Goal: Feedback & Contribution: Contribute content

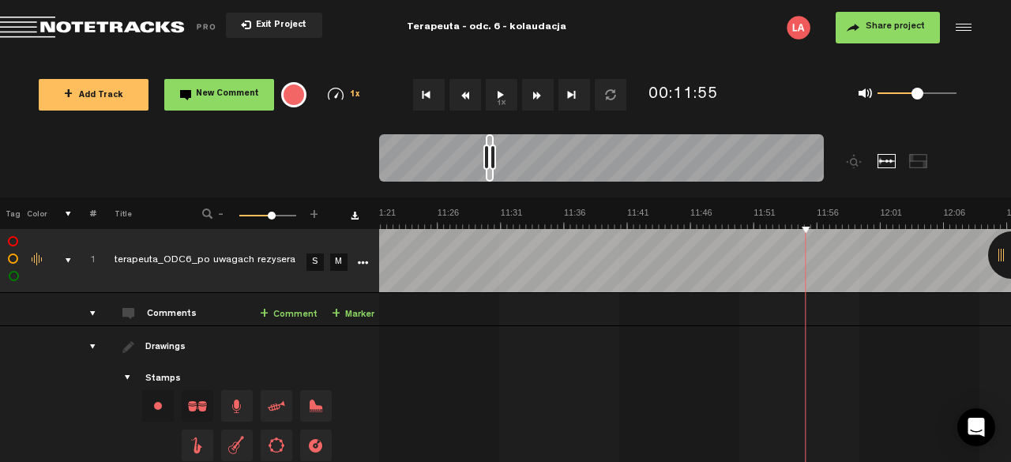
scroll to position [0, 8609]
click at [498, 96] on button "1x" at bounding box center [502, 95] width 32 height 32
click at [509, 97] on button "1x" at bounding box center [502, 95] width 32 height 32
click at [506, 99] on button "1x" at bounding box center [502, 95] width 32 height 32
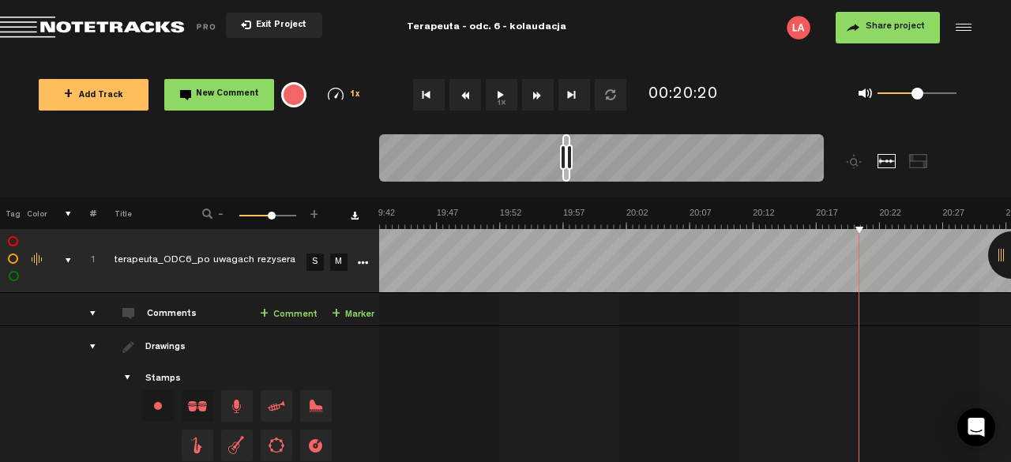
drag, startPoint x: 506, startPoint y: 99, endPoint x: 491, endPoint y: 94, distance: 15.7
click at [491, 94] on button "1x" at bounding box center [502, 95] width 32 height 32
click at [500, 97] on button "1x" at bounding box center [502, 95] width 32 height 32
click at [501, 97] on button "1x" at bounding box center [502, 95] width 32 height 32
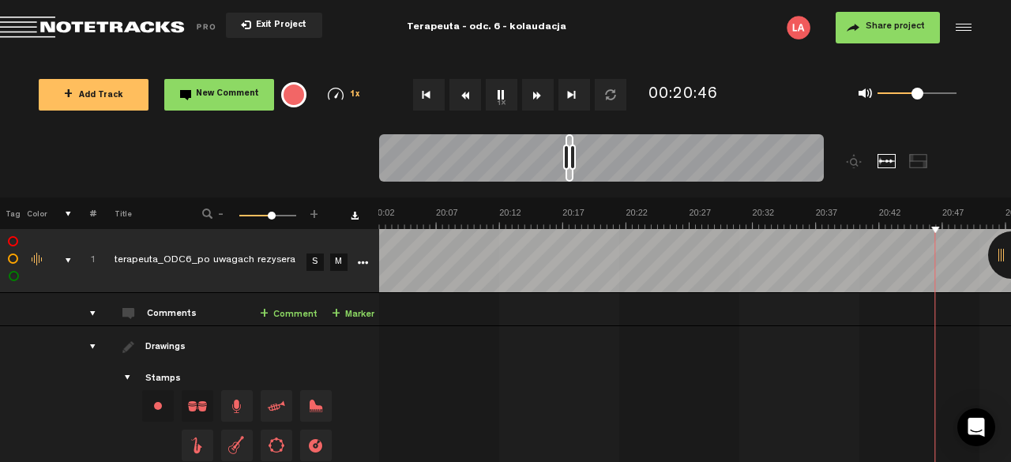
click at [501, 97] on button "1x" at bounding box center [502, 95] width 32 height 32
click at [500, 91] on button "1x" at bounding box center [502, 95] width 32 height 32
click at [507, 97] on button "1x" at bounding box center [502, 95] width 32 height 32
drag, startPoint x: 507, startPoint y: 97, endPoint x: 499, endPoint y: 99, distance: 8.1
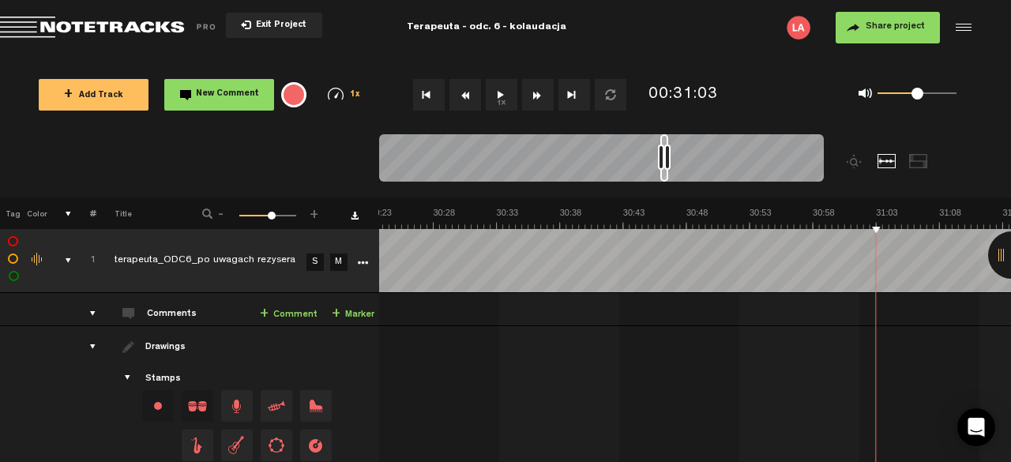
click at [499, 99] on button "1x" at bounding box center [502, 95] width 32 height 32
click at [466, 100] on button "Rewind" at bounding box center [465, 95] width 32 height 32
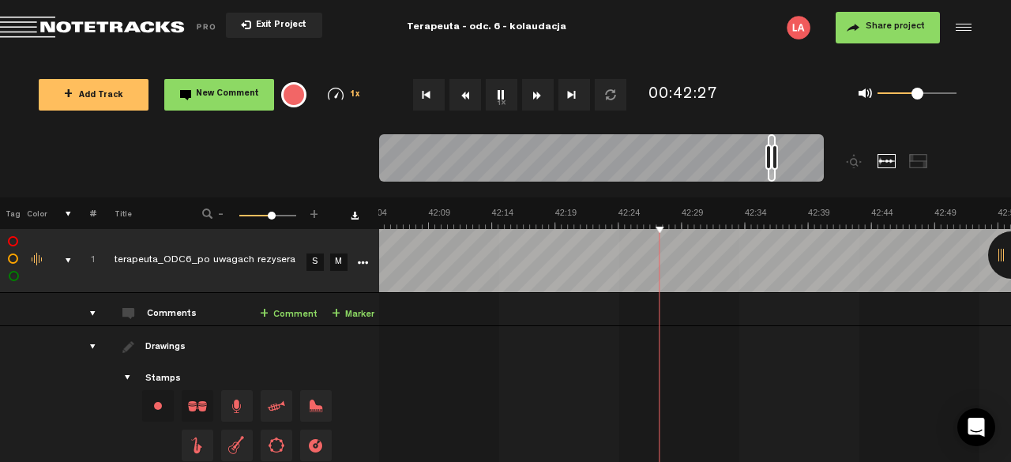
click at [466, 100] on button "Rewind" at bounding box center [465, 95] width 32 height 32
click at [498, 89] on button "1x" at bounding box center [502, 95] width 32 height 32
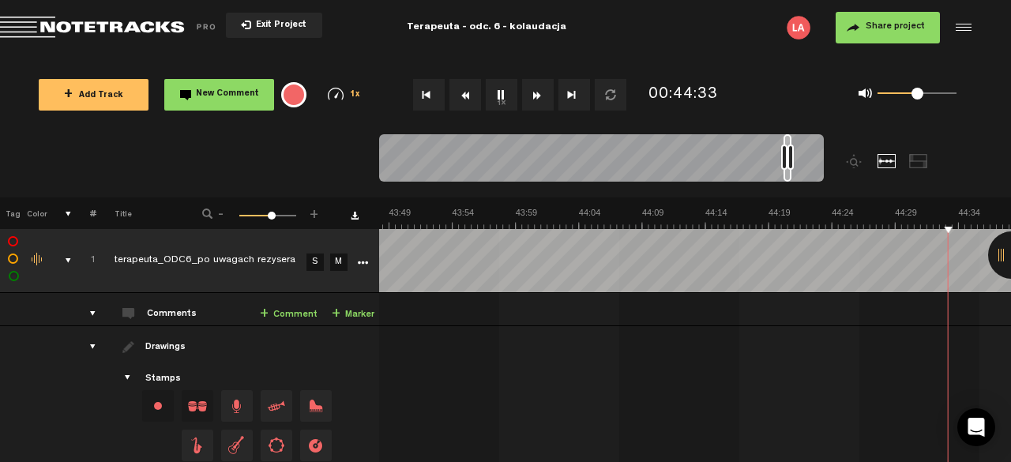
scroll to position [0, 33463]
click at [295, 316] on link "+ Comment" at bounding box center [289, 315] width 58 height 18
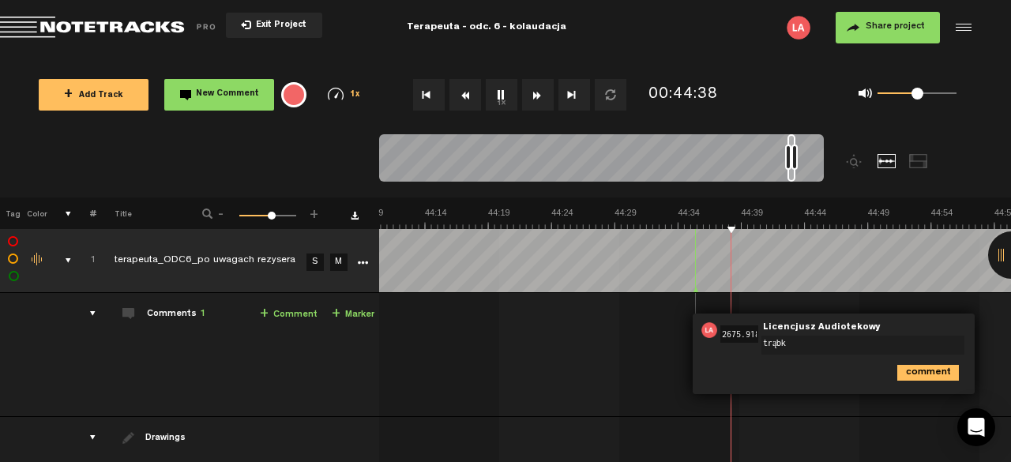
type textarea "[PERSON_NAME]"
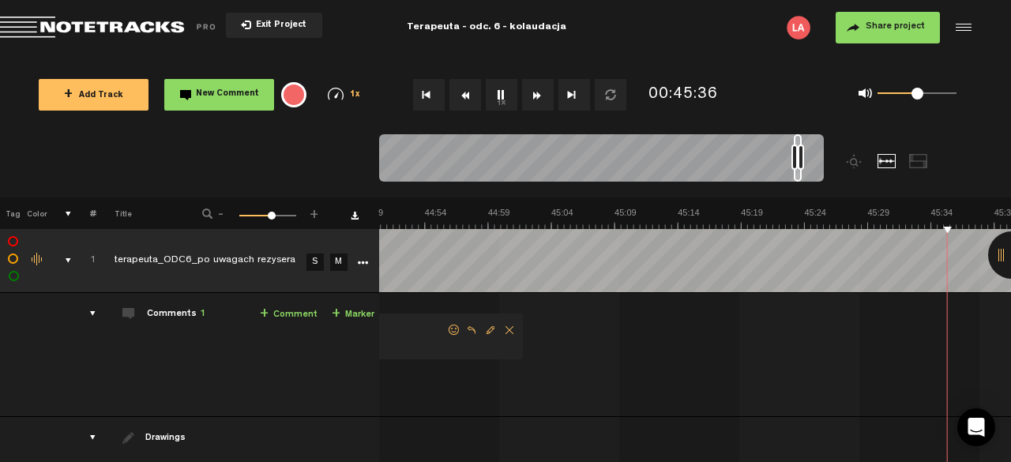
scroll to position [0, 34250]
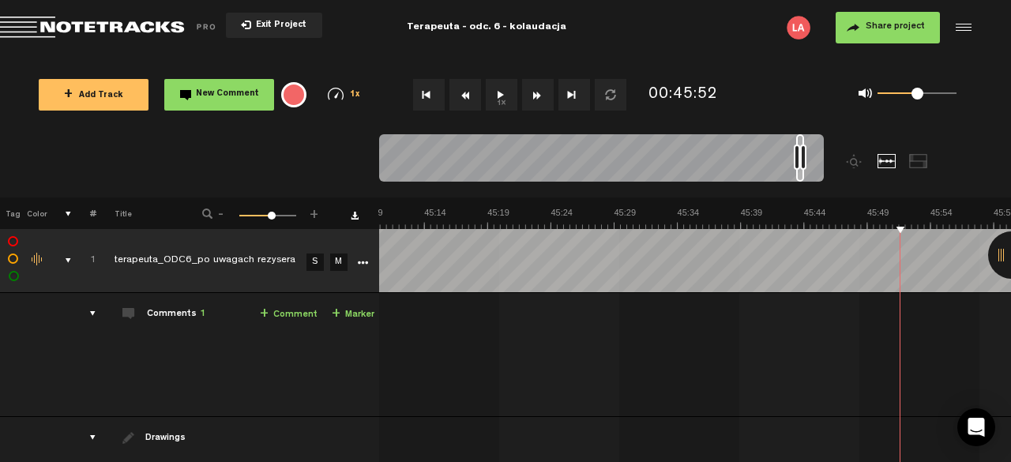
click at [293, 315] on link "+ Comment" at bounding box center [289, 315] width 58 height 18
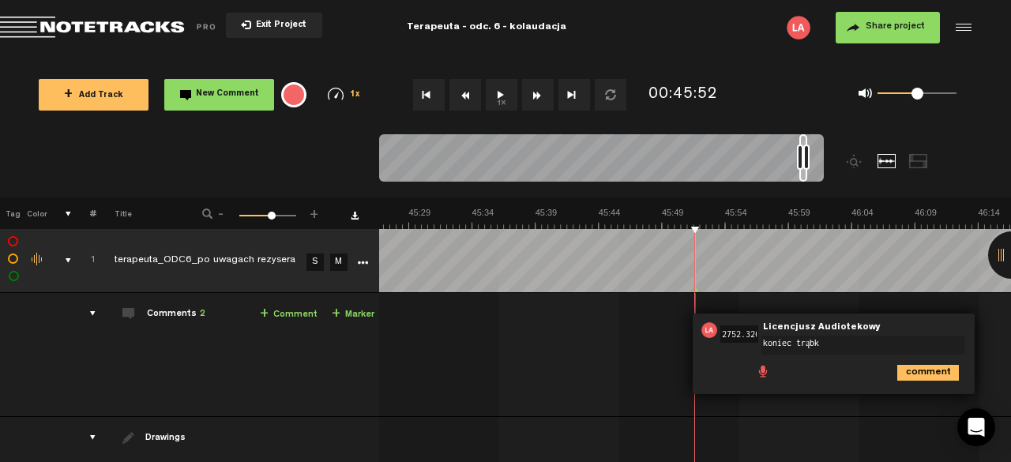
type textarea "koniec trąbki"
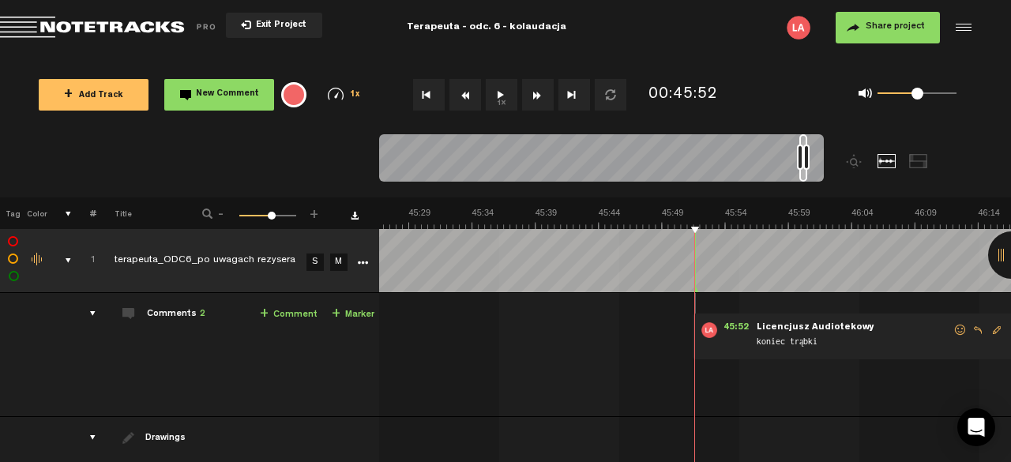
click at [491, 88] on button "1x" at bounding box center [502, 95] width 32 height 32
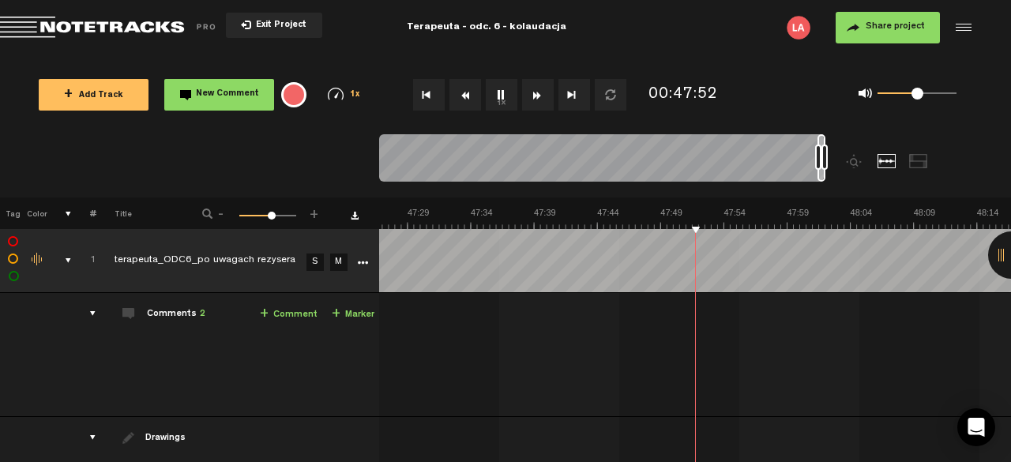
scroll to position [0, 35976]
click at [502, 98] on button "1x" at bounding box center [502, 95] width 32 height 32
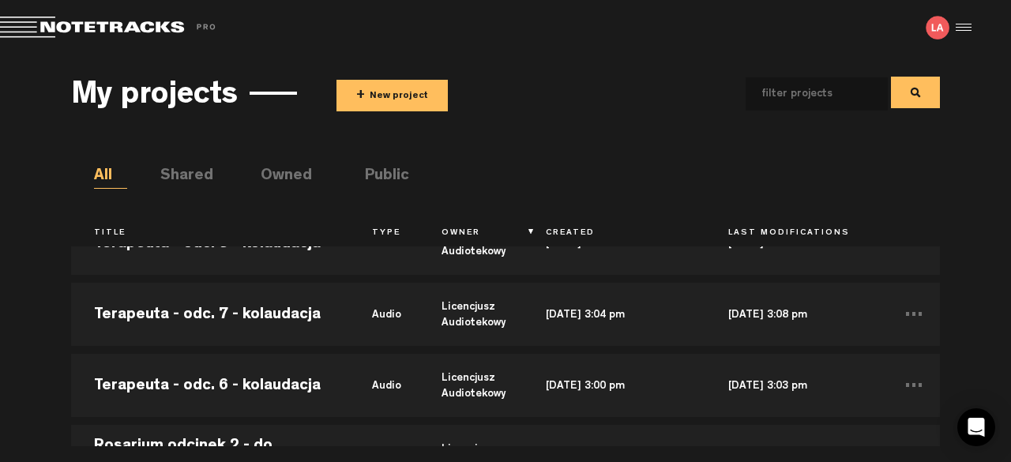
scroll to position [131, 0]
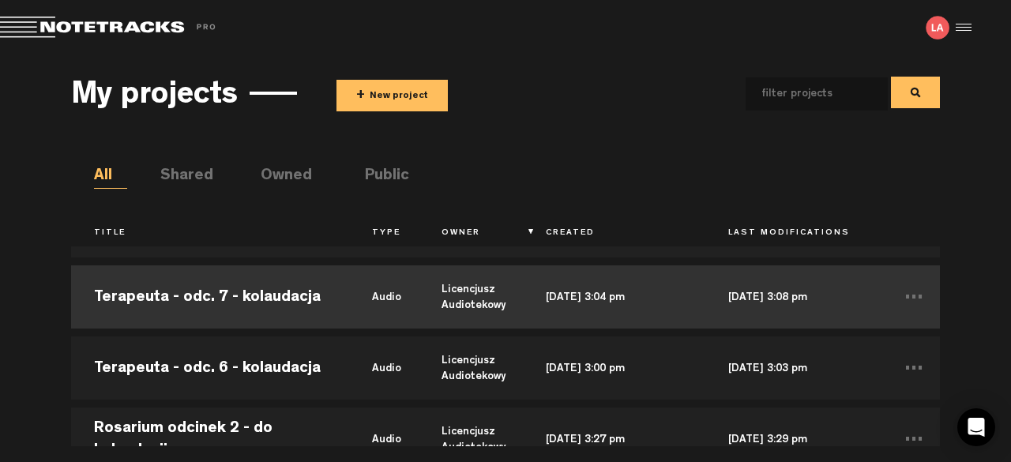
click at [239, 296] on td "Terapeuta - odc. 7 - kolaudacja" at bounding box center [210, 296] width 278 height 71
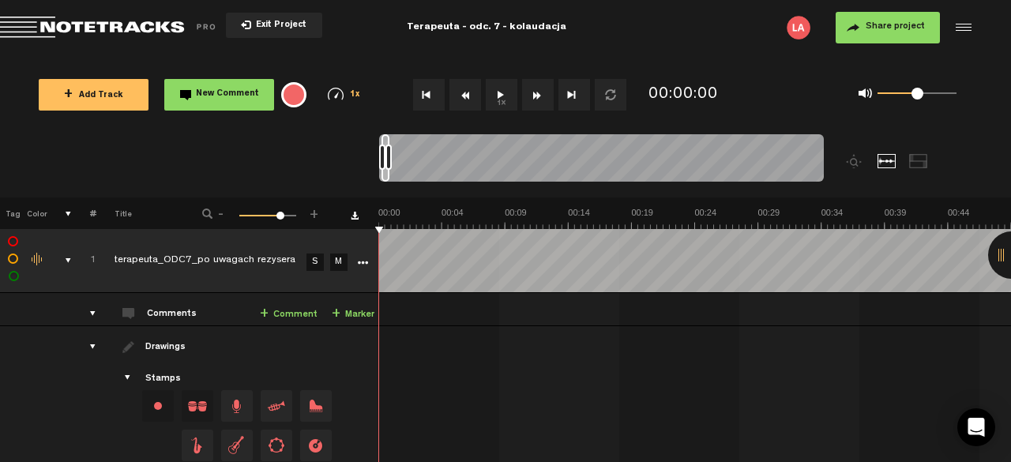
click at [999, 258] on div at bounding box center [1011, 254] width 47 height 47
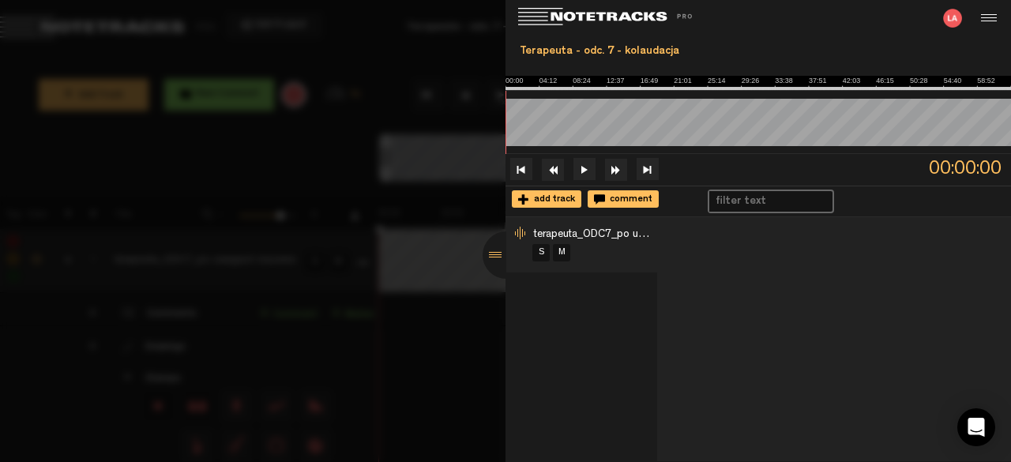
click at [498, 247] on div at bounding box center [506, 254] width 47 height 47
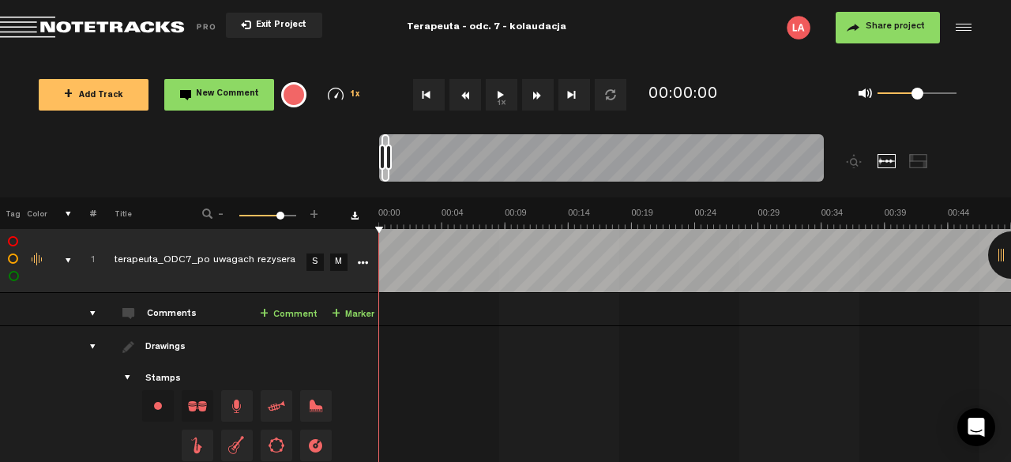
click at [498, 96] on button "1x" at bounding box center [502, 95] width 32 height 32
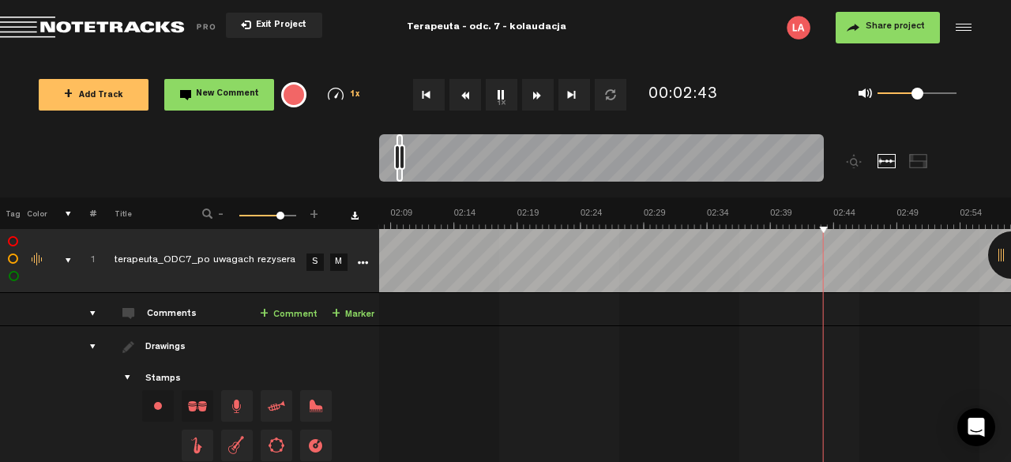
scroll to position [0, 1538]
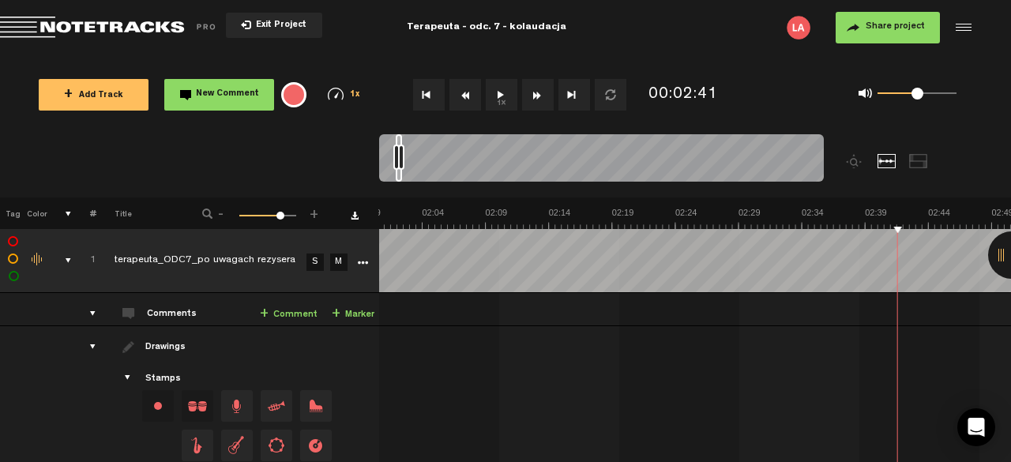
click at [294, 314] on link "+ Comment" at bounding box center [289, 315] width 58 height 18
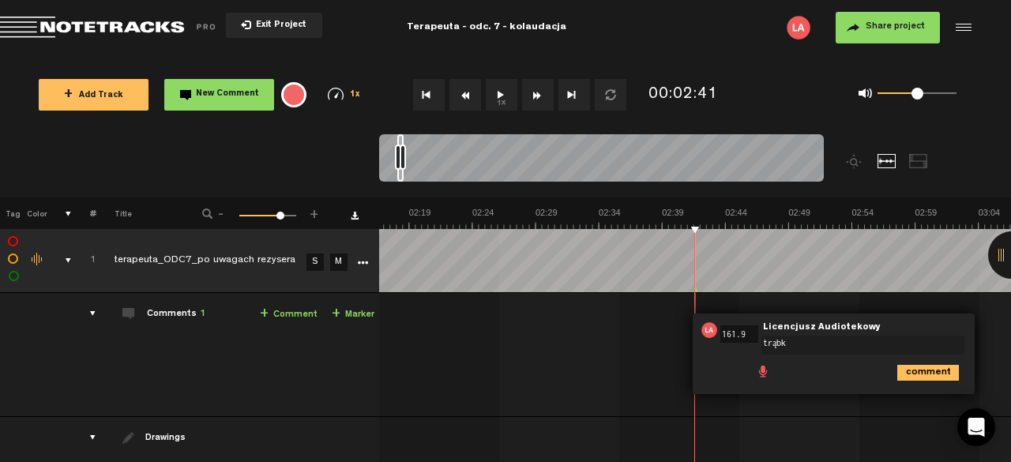
type textarea "[PERSON_NAME]"
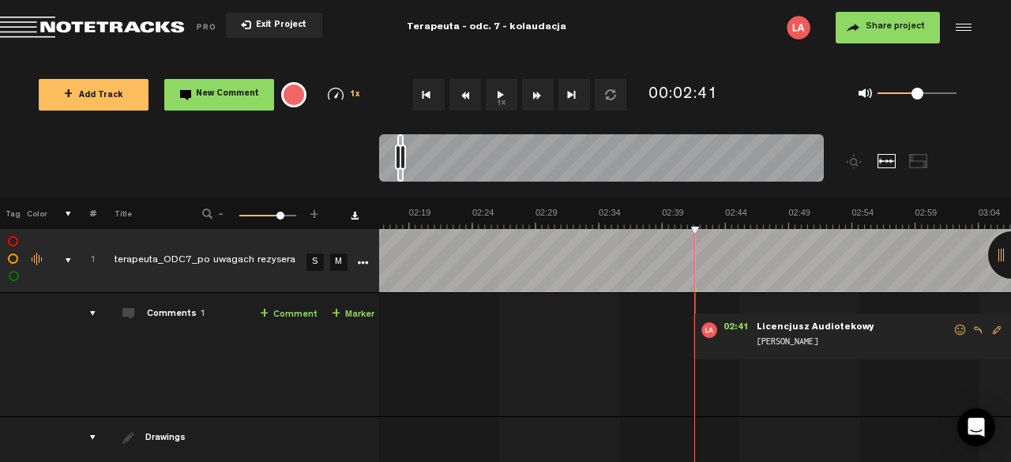
click at [496, 91] on button "1x" at bounding box center [502, 95] width 32 height 32
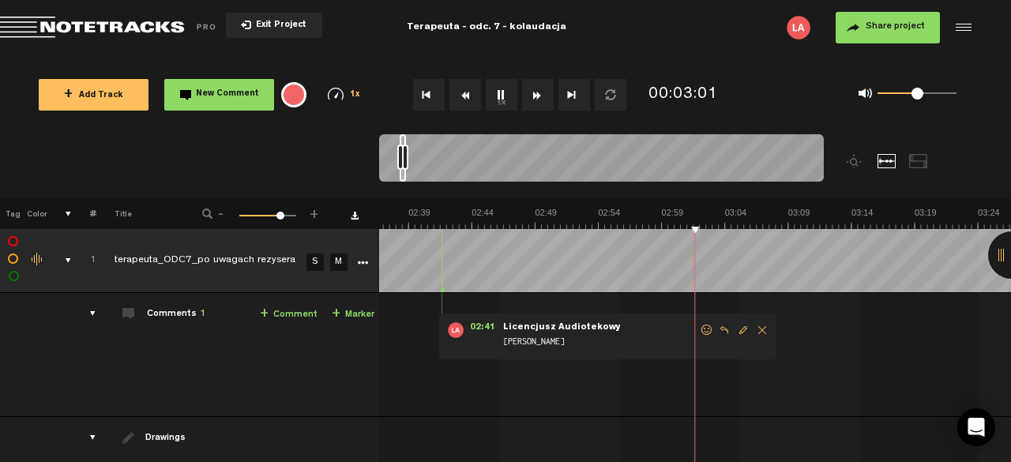
scroll to position [0, 1994]
click at [299, 314] on link "+ Comment" at bounding box center [289, 315] width 58 height 18
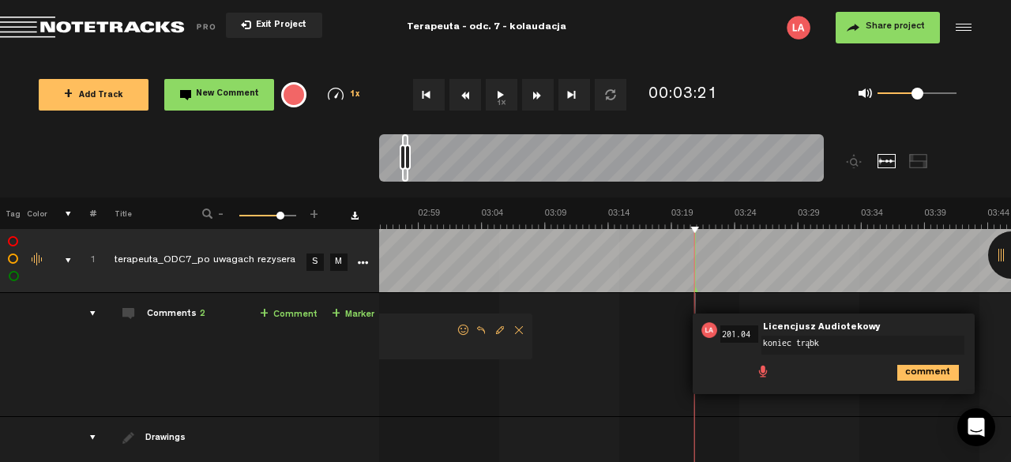
type textarea "koniec trąbki"
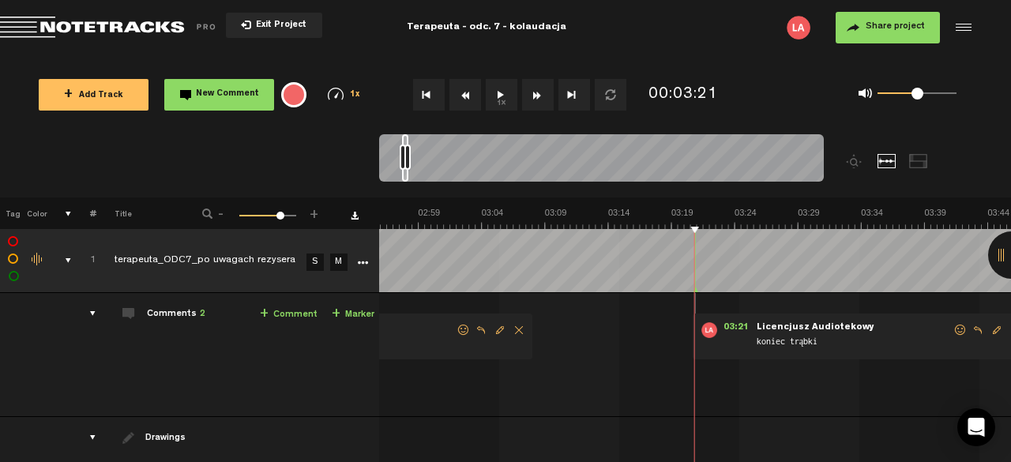
click at [506, 99] on button "1x" at bounding box center [502, 95] width 32 height 32
click at [502, 88] on button "1x" at bounding box center [502, 95] width 32 height 32
drag, startPoint x: 502, startPoint y: 88, endPoint x: 500, endPoint y: 99, distance: 11.2
click at [500, 99] on button "1x" at bounding box center [502, 95] width 32 height 32
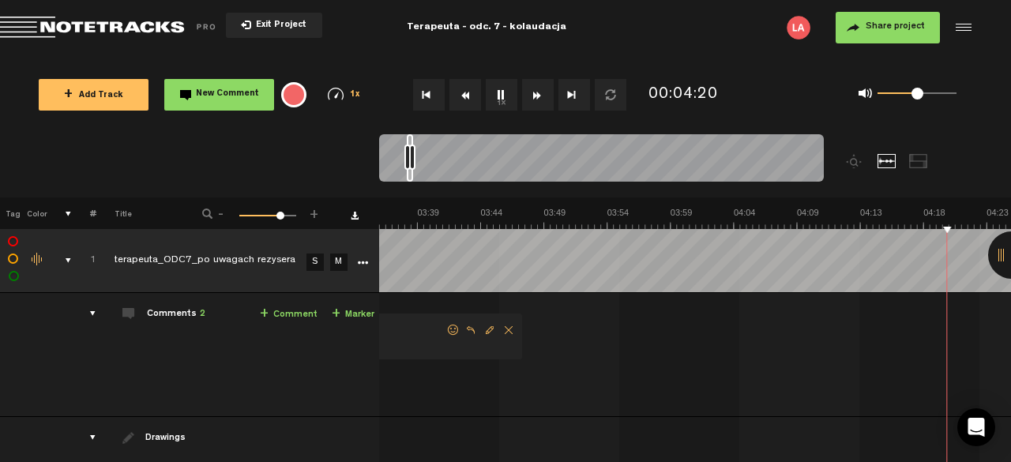
scroll to position [0, 2998]
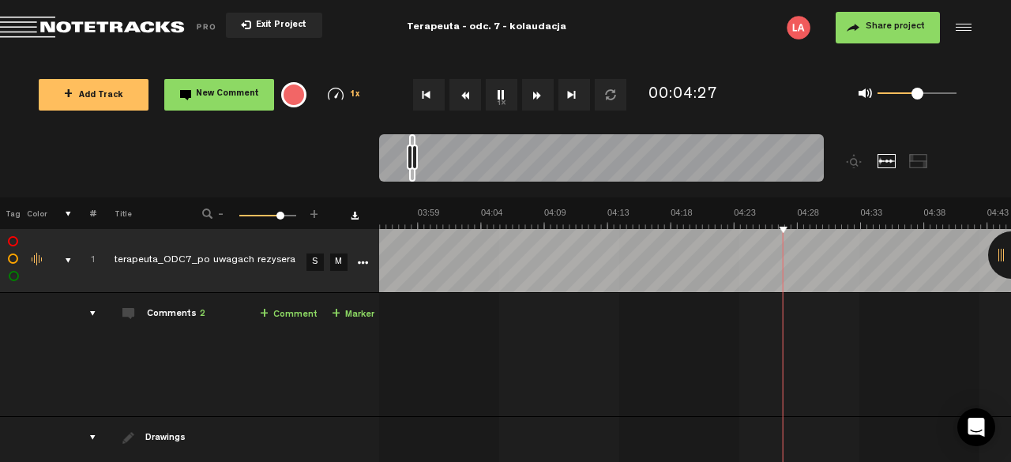
click at [1006, 259] on div at bounding box center [1011, 254] width 47 height 47
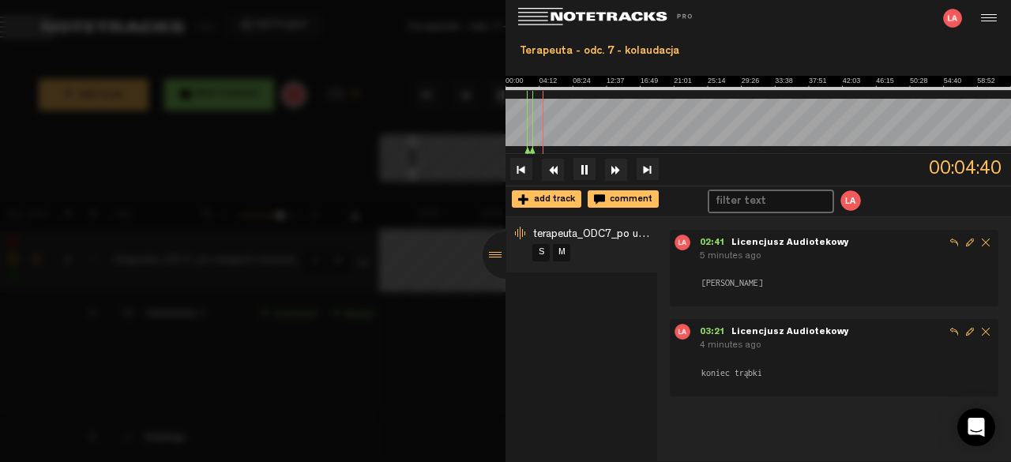
scroll to position [0, 3252]
click at [499, 255] on div at bounding box center [506, 254] width 47 height 47
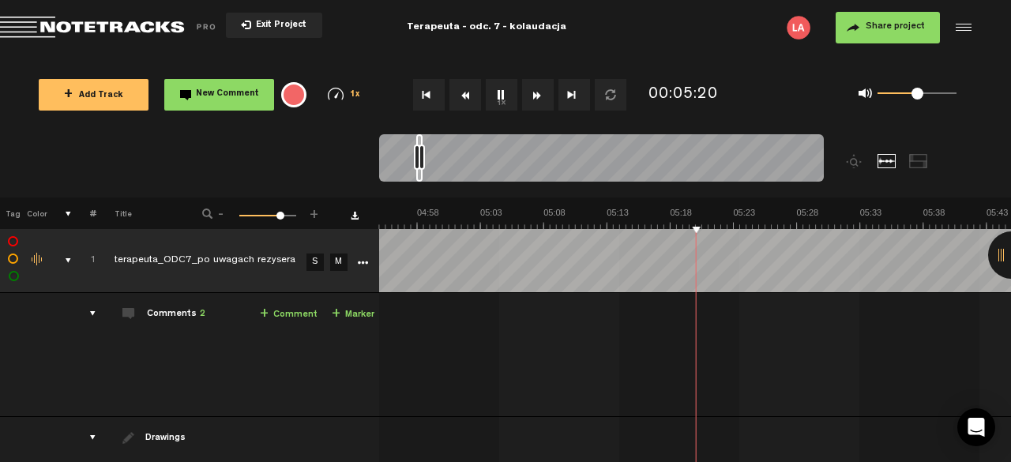
scroll to position [0, 3758]
click at [495, 100] on button "1x" at bounding box center [502, 95] width 32 height 32
click at [498, 100] on button "1x" at bounding box center [502, 95] width 32 height 32
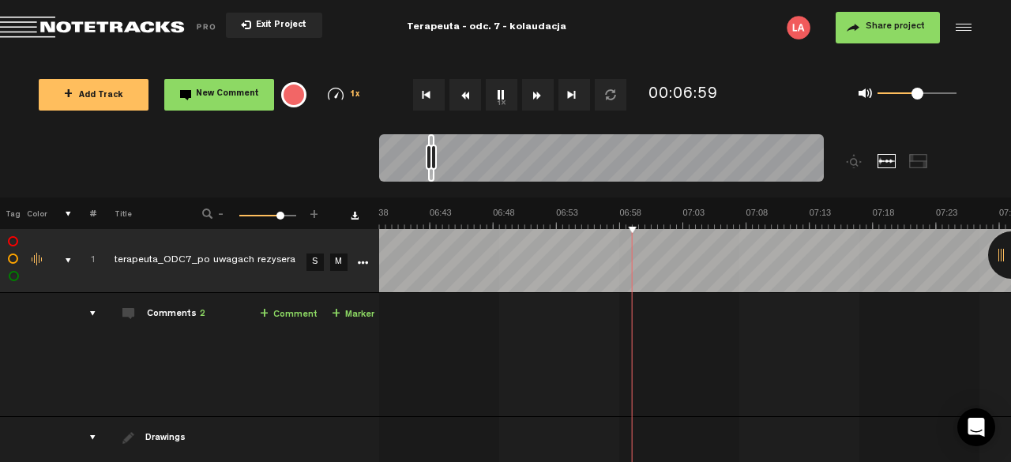
scroll to position [0, 4979]
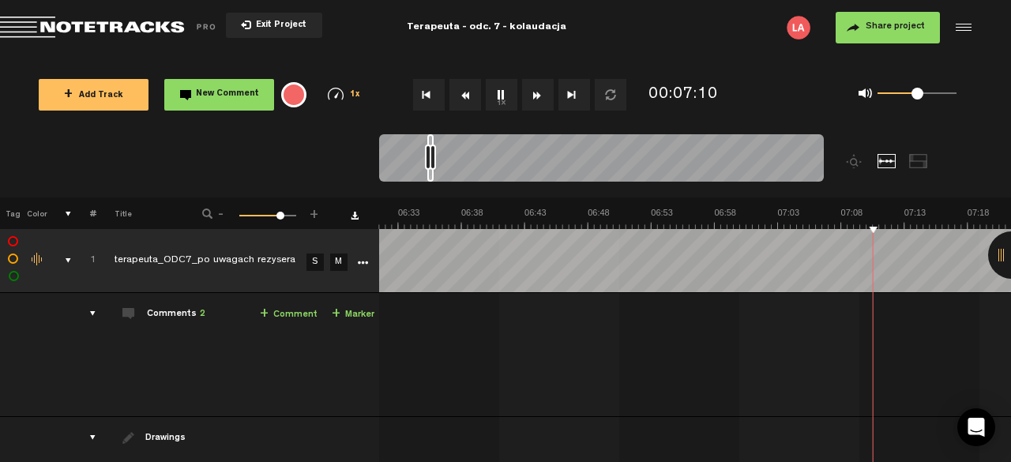
click at [285, 309] on link "+ Comment" at bounding box center [289, 315] width 58 height 18
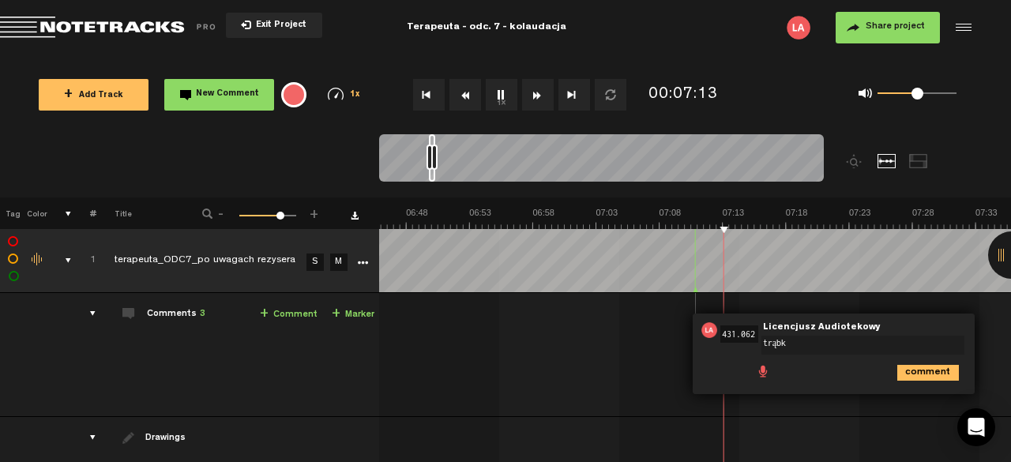
type textarea "[PERSON_NAME]"
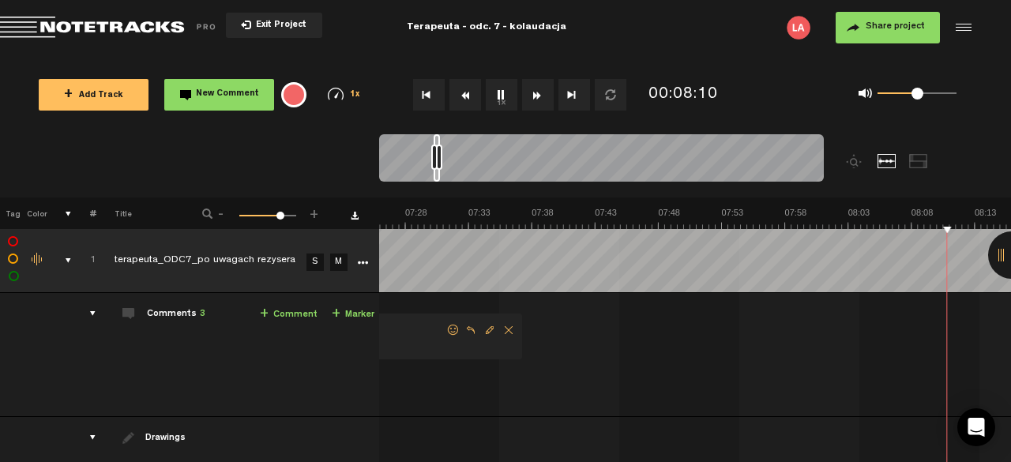
scroll to position [0, 5921]
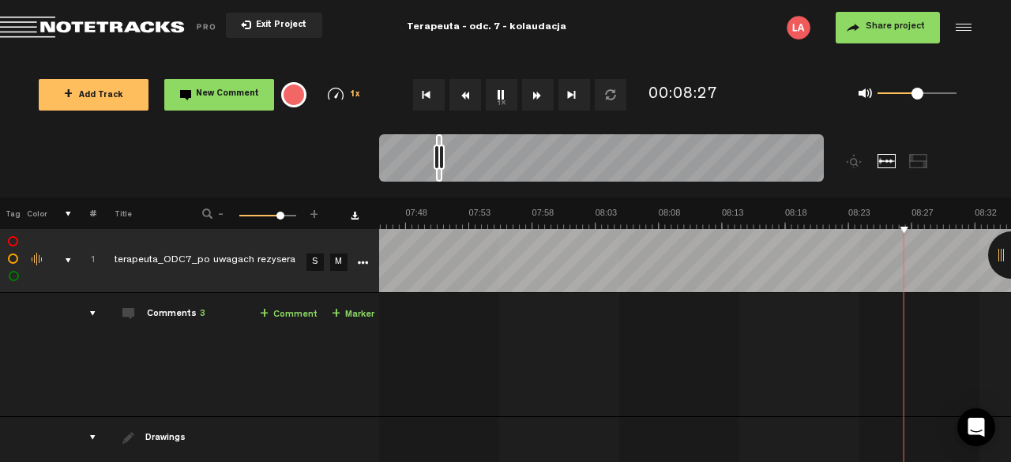
click at [501, 102] on button "1x" at bounding box center [502, 95] width 32 height 32
click at [1006, 253] on div at bounding box center [1011, 254] width 47 height 47
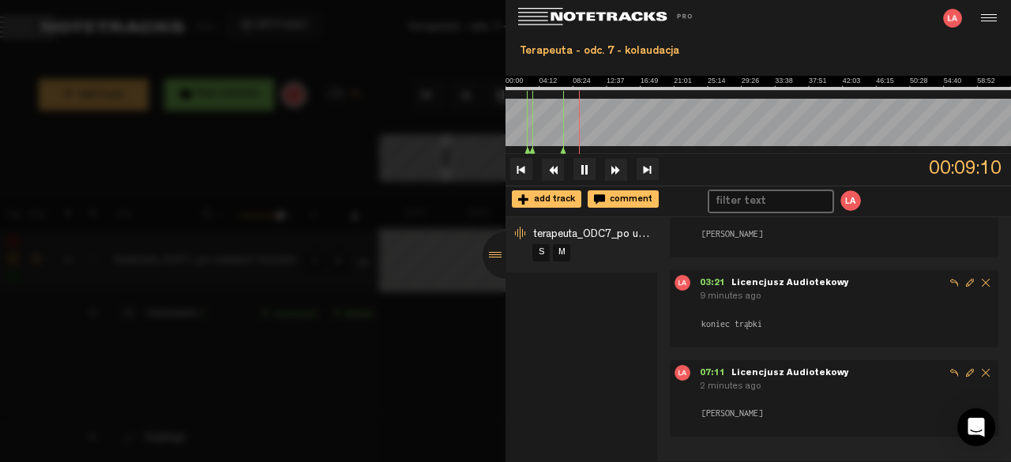
scroll to position [0, 6681]
click at [498, 247] on div at bounding box center [506, 254] width 47 height 47
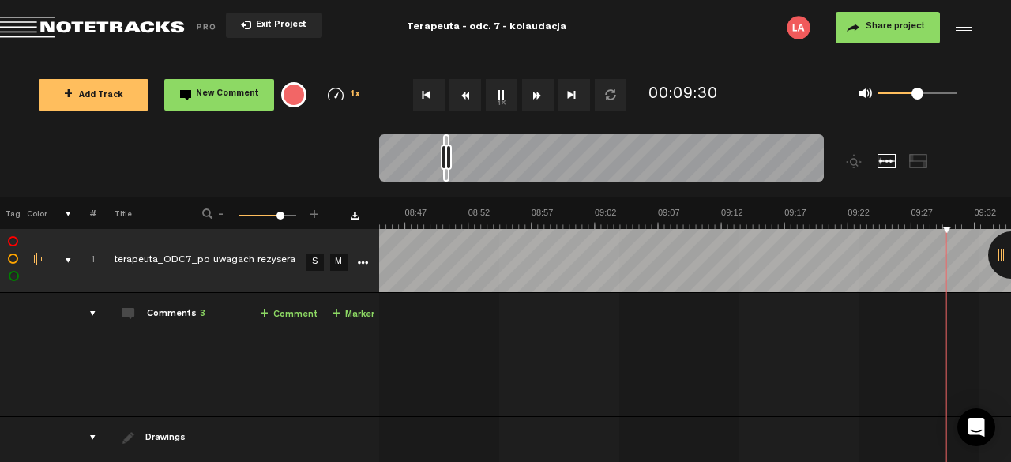
scroll to position [0, 6934]
click at [506, 97] on button "1x" at bounding box center [502, 95] width 32 height 32
click at [496, 92] on button "1x" at bounding box center [502, 95] width 32 height 32
click at [469, 92] on button "Rewind" at bounding box center [465, 95] width 32 height 32
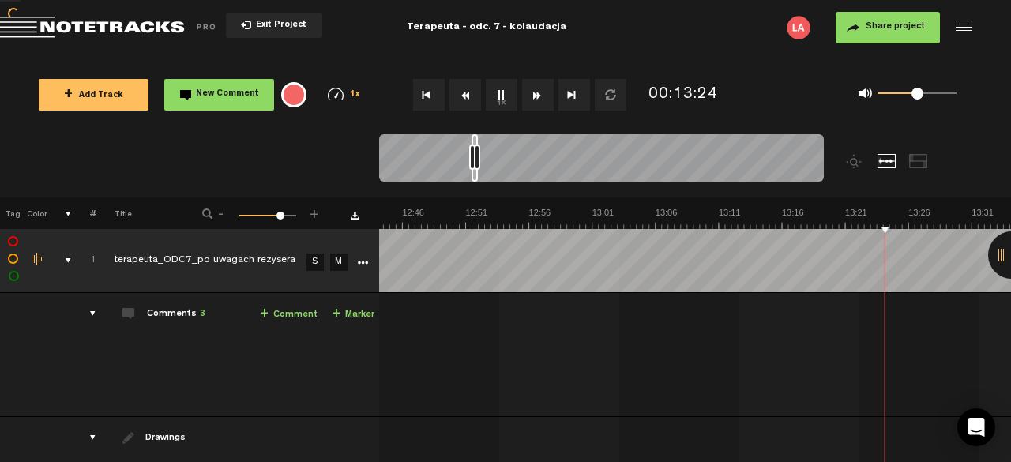
click at [469, 92] on button "Rewind" at bounding box center [465, 95] width 32 height 32
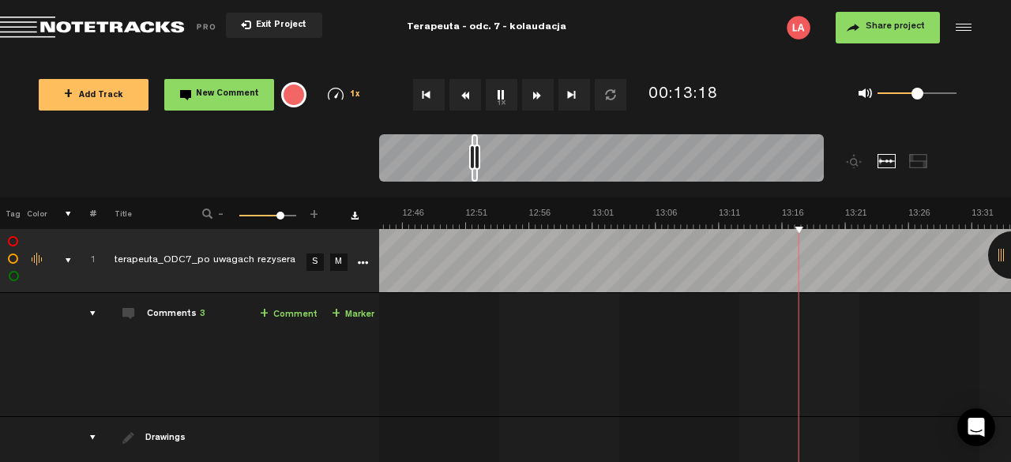
click at [469, 92] on button "Rewind" at bounding box center [465, 95] width 32 height 32
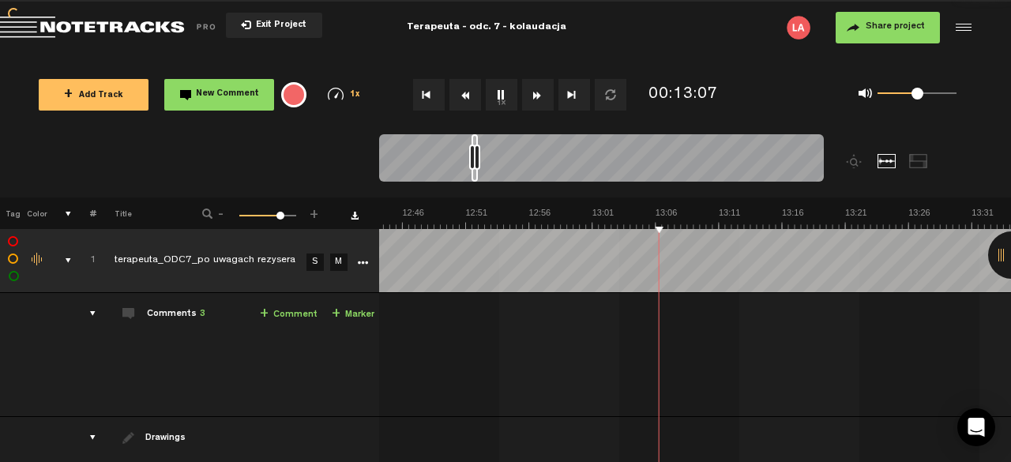
click at [469, 92] on button "Rewind" at bounding box center [465, 95] width 32 height 32
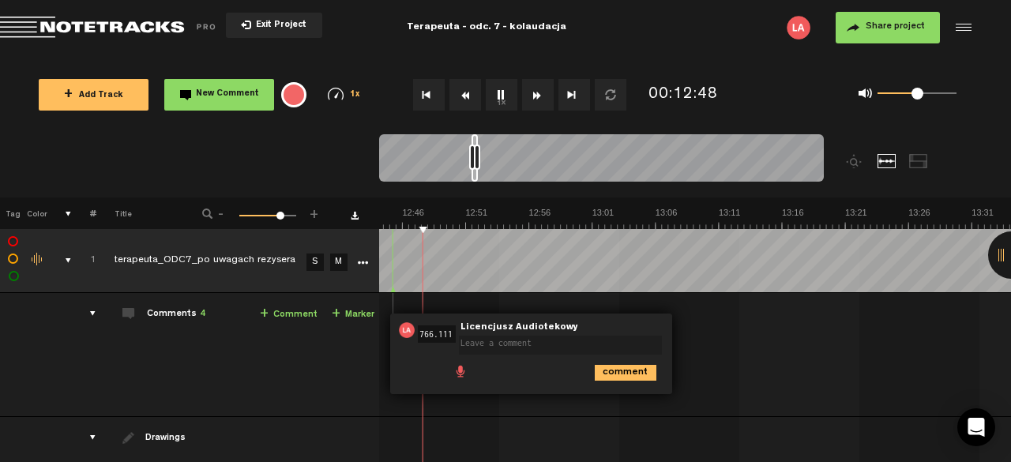
click at [1008, 261] on div at bounding box center [1011, 254] width 47 height 47
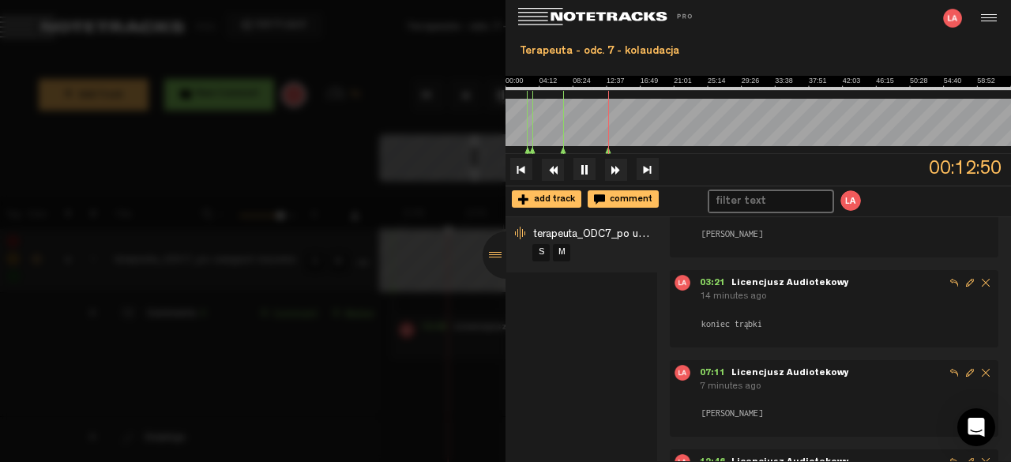
scroll to position [129, 0]
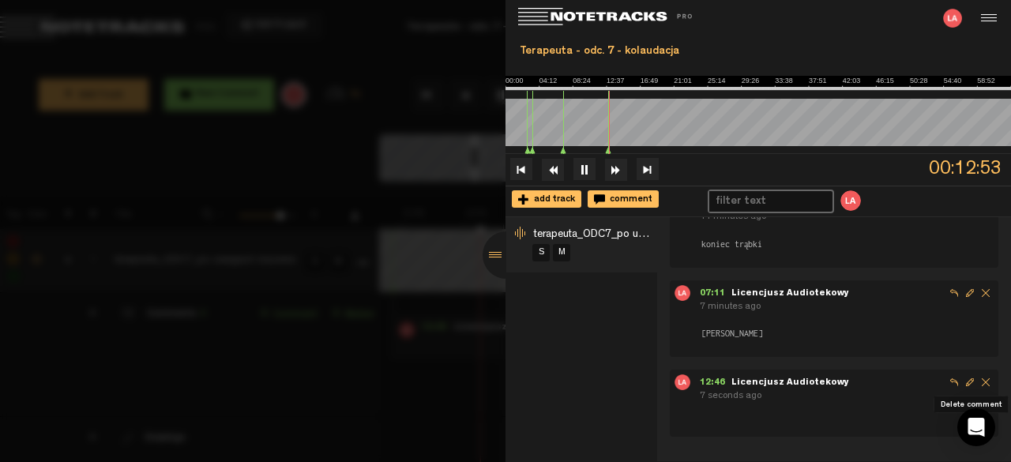
click at [978, 386] on span "Delete comment" at bounding box center [986, 382] width 16 height 16
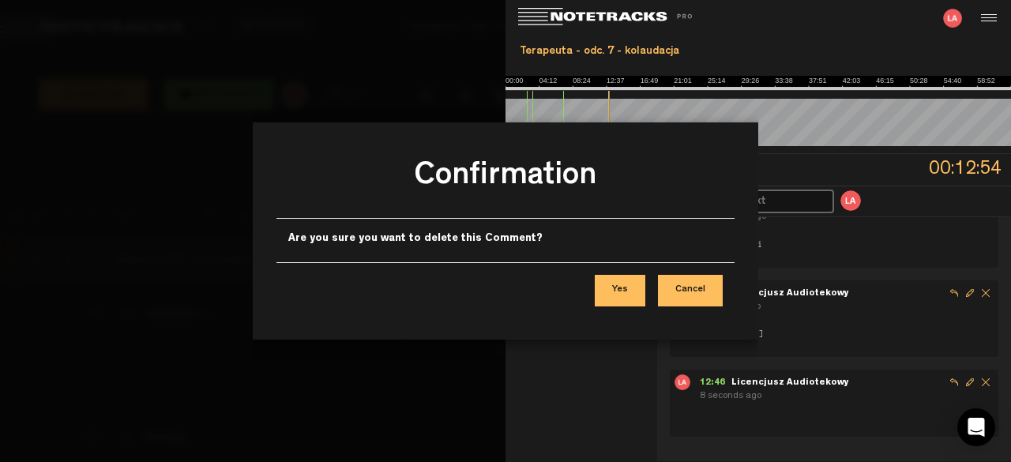
click at [631, 288] on button "Yes" at bounding box center [620, 291] width 51 height 32
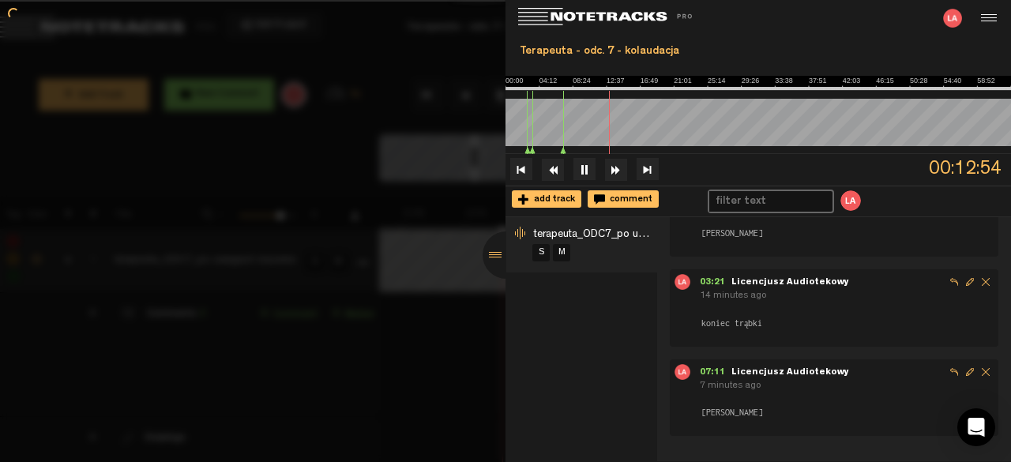
scroll to position [49, 0]
click at [472, 314] on div at bounding box center [505, 231] width 1011 height 462
click at [495, 252] on div at bounding box center [506, 254] width 47 height 47
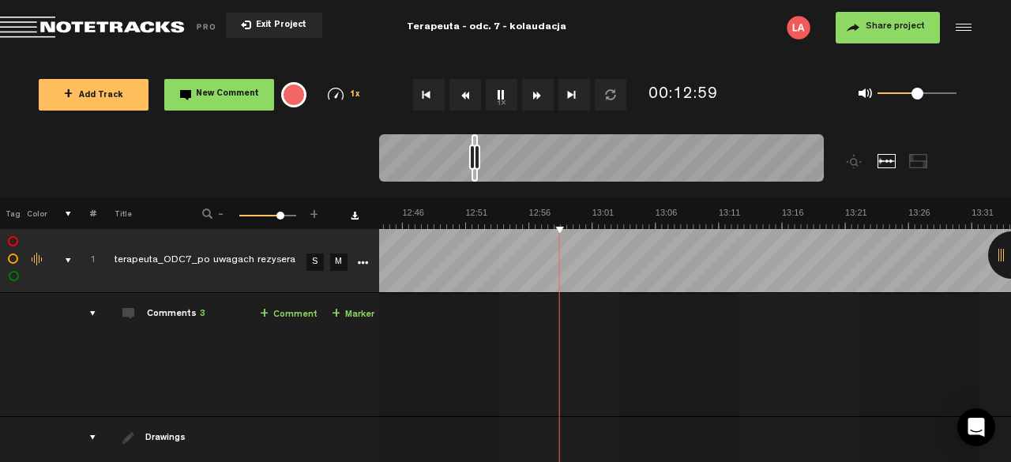
click at [463, 93] on button "Rewind" at bounding box center [465, 95] width 32 height 32
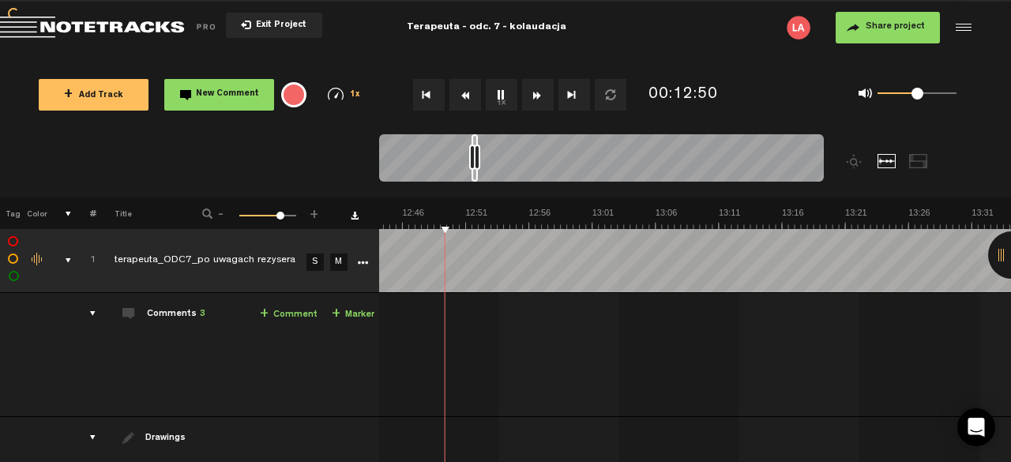
click at [463, 93] on button "Rewind" at bounding box center [465, 95] width 32 height 32
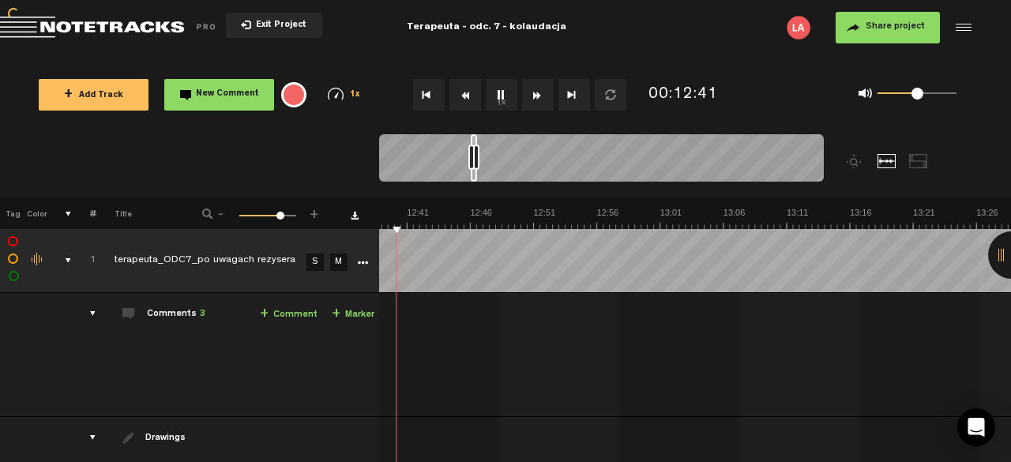
click at [463, 93] on button "Rewind" at bounding box center [465, 95] width 32 height 32
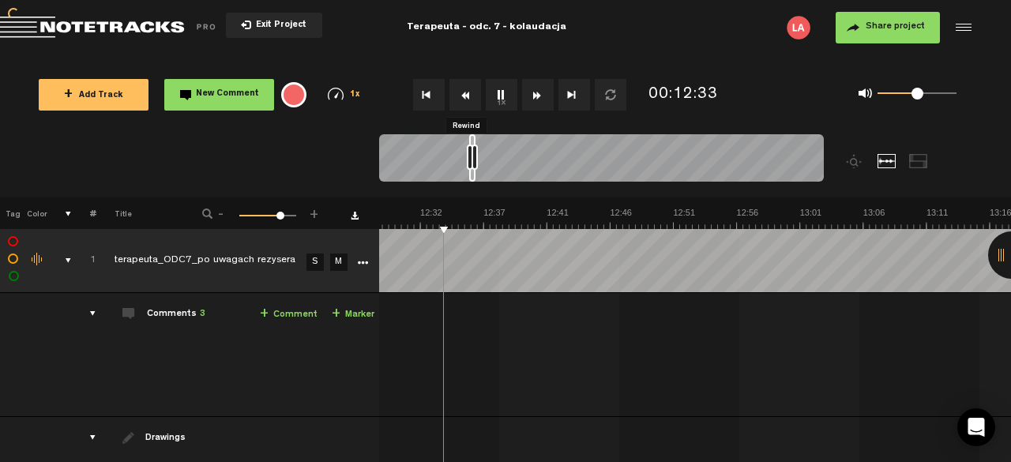
click at [463, 93] on button "Rewind" at bounding box center [465, 95] width 32 height 32
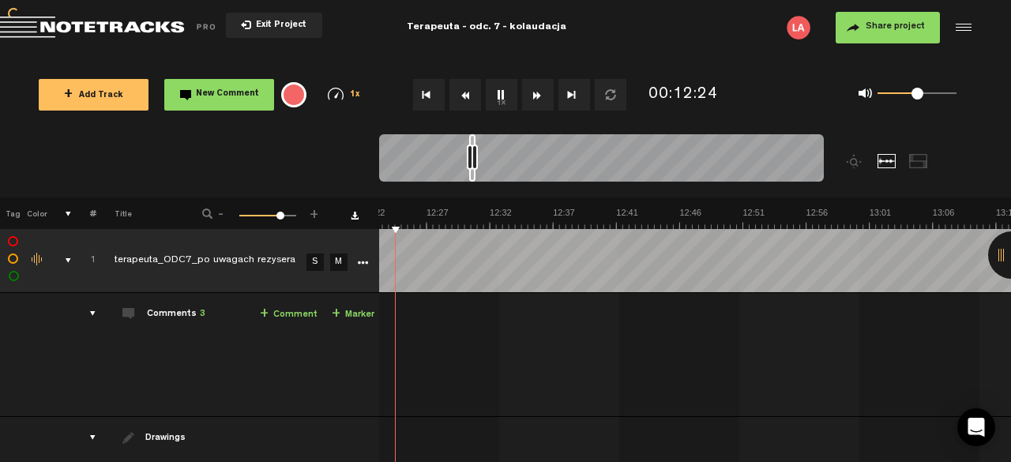
click at [463, 93] on button "Rewind" at bounding box center [465, 95] width 32 height 32
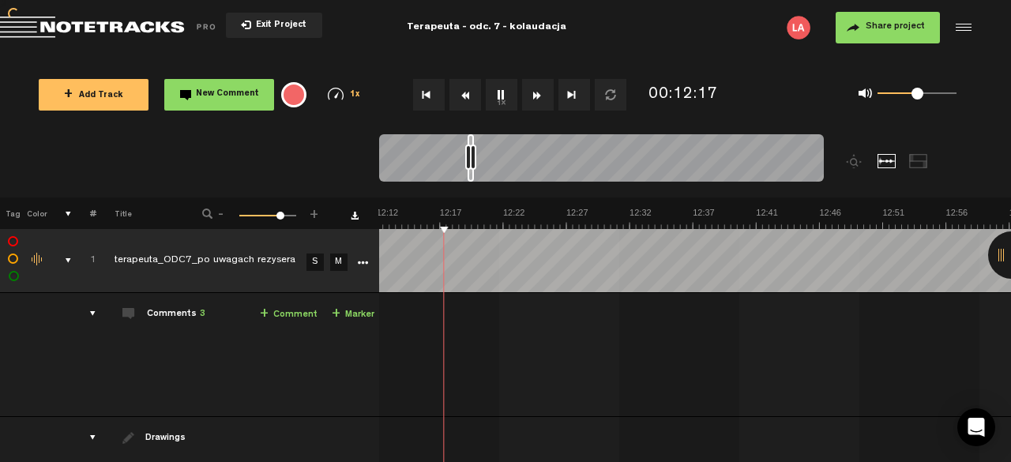
click at [463, 93] on button "Rewind" at bounding box center [465, 95] width 32 height 32
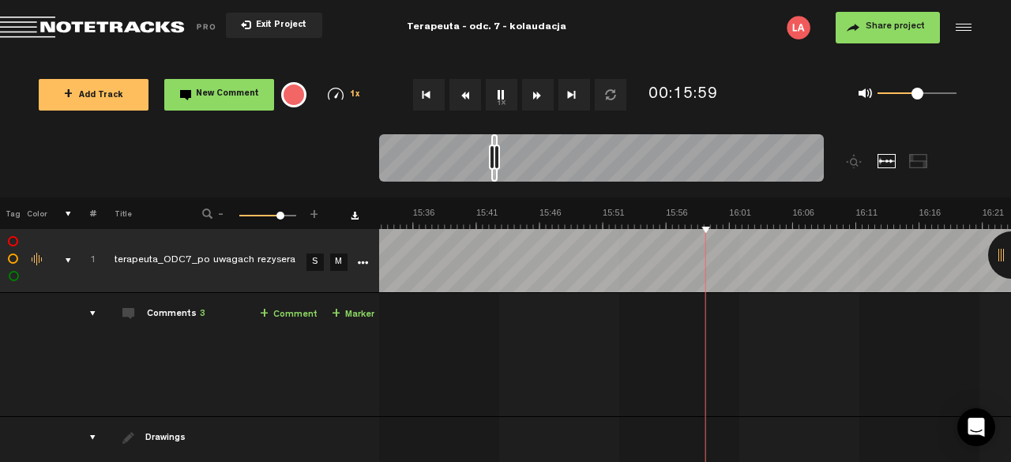
scroll to position [0, 12051]
click at [466, 96] on button "Rewind" at bounding box center [465, 95] width 32 height 32
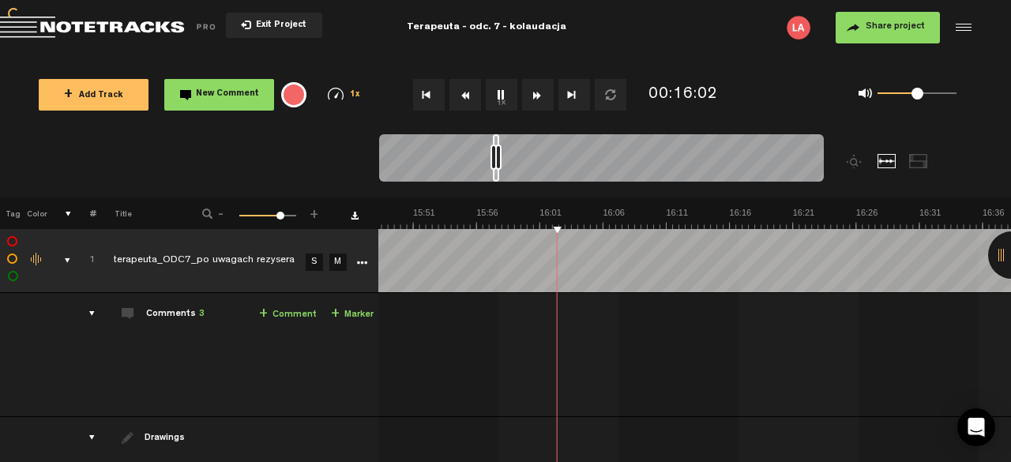
click at [466, 96] on button "Rewind" at bounding box center [465, 95] width 32 height 32
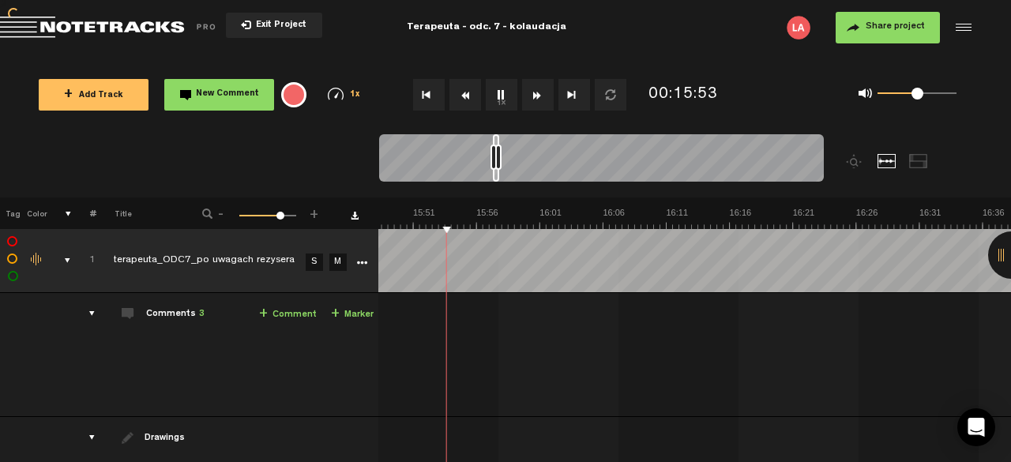
click at [466, 96] on button "Rewind" at bounding box center [465, 95] width 32 height 32
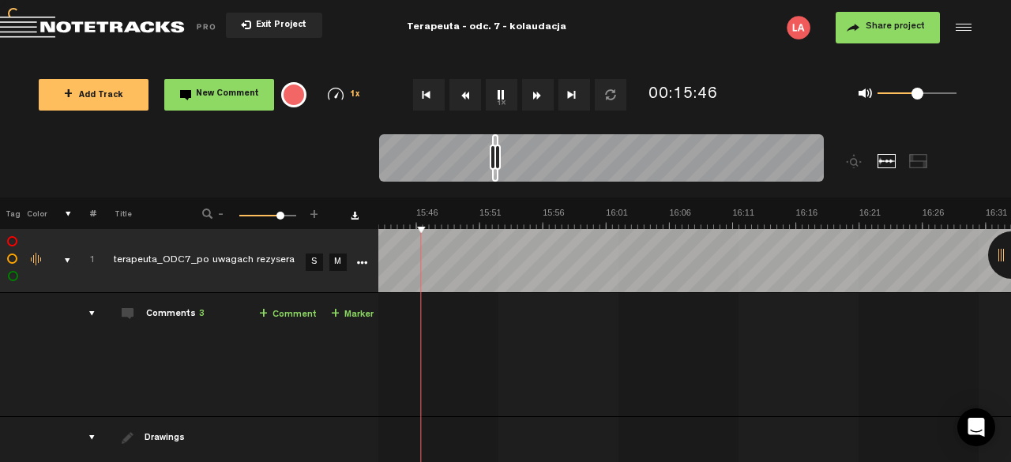
click at [466, 96] on button "Rewind" at bounding box center [465, 95] width 32 height 32
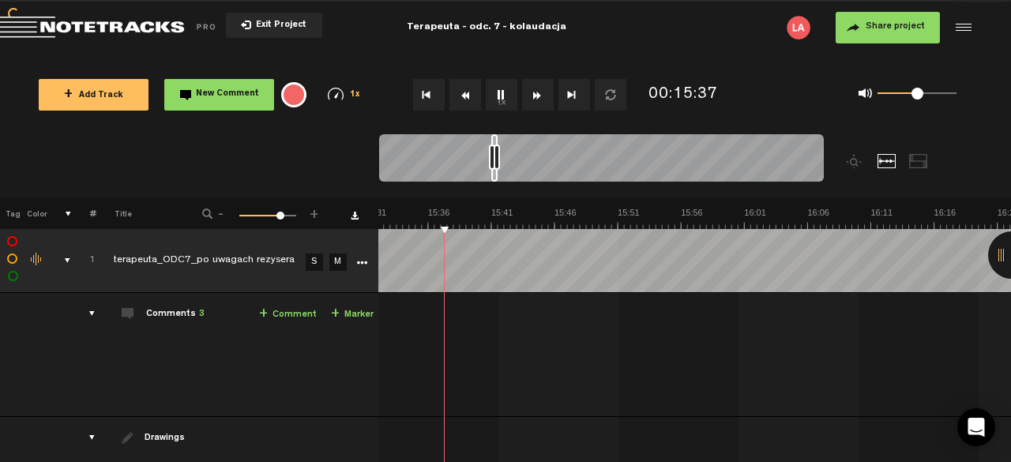
click at [466, 96] on button "Rewind" at bounding box center [465, 95] width 32 height 32
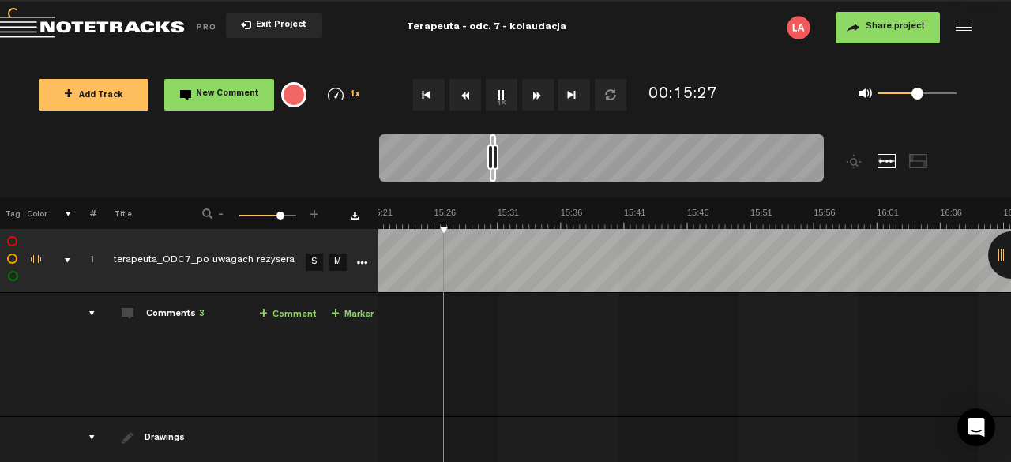
click at [466, 96] on button "Rewind" at bounding box center [465, 95] width 32 height 32
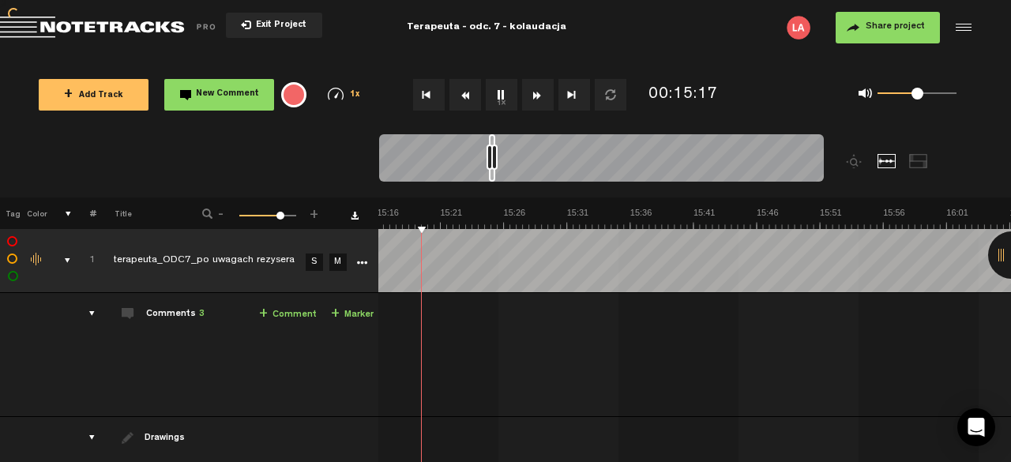
click at [466, 96] on button "Rewind" at bounding box center [465, 95] width 32 height 32
click at [499, 96] on button "1x" at bounding box center [502, 95] width 32 height 32
click at [290, 310] on link "+ Comment" at bounding box center [288, 315] width 58 height 18
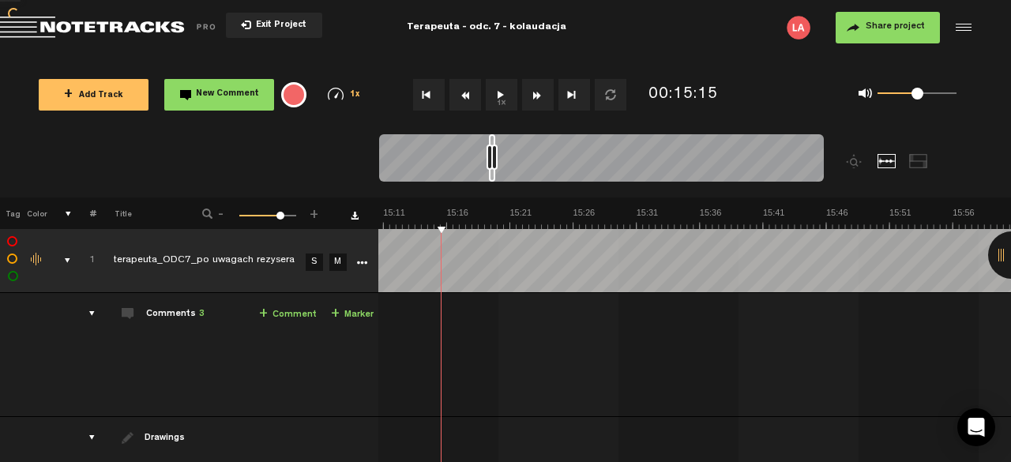
scroll to position [129, 0]
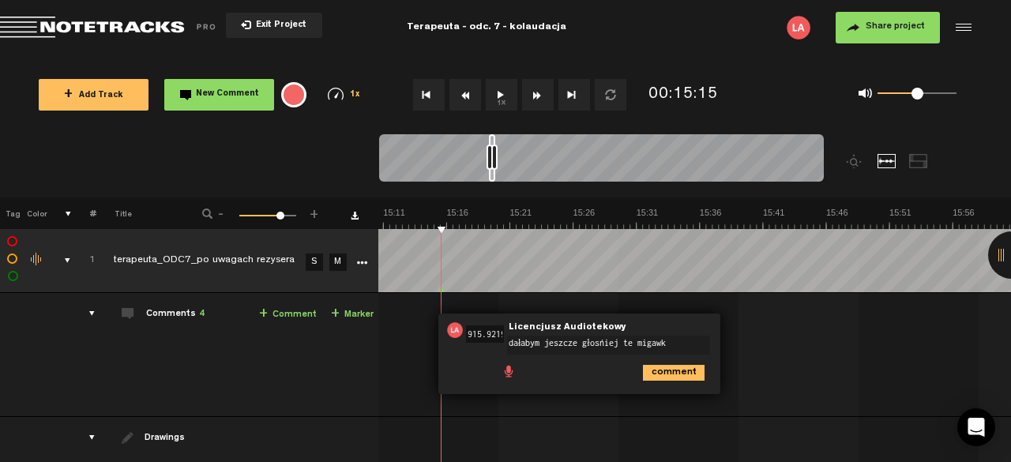
type textarea "dałabym jeszcze głośniej te migawki"
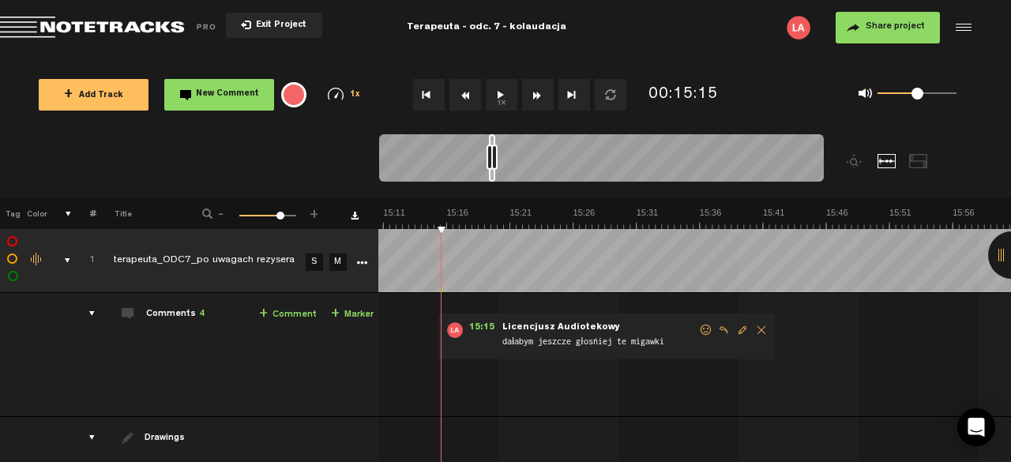
click at [505, 85] on button "1x" at bounding box center [502, 95] width 32 height 32
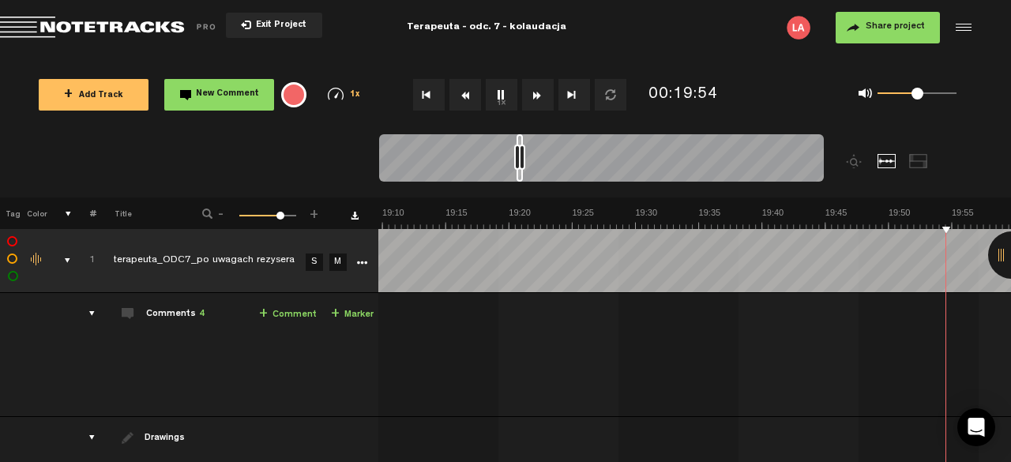
scroll to position [0, 14866]
click at [494, 98] on button "1x" at bounding box center [502, 95] width 32 height 32
click at [496, 96] on button "1x" at bounding box center [502, 95] width 32 height 32
click at [501, 96] on button "1x" at bounding box center [502, 95] width 32 height 32
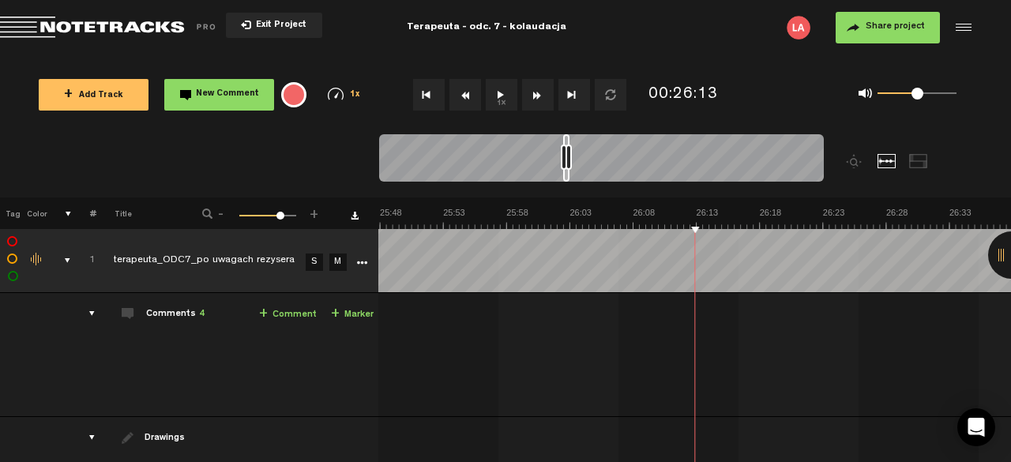
scroll to position [0, 19677]
click at [501, 96] on button "1x" at bounding box center [502, 95] width 32 height 32
click at [506, 90] on button "1x" at bounding box center [502, 95] width 32 height 32
click at [499, 94] on button "1x" at bounding box center [502, 95] width 32 height 32
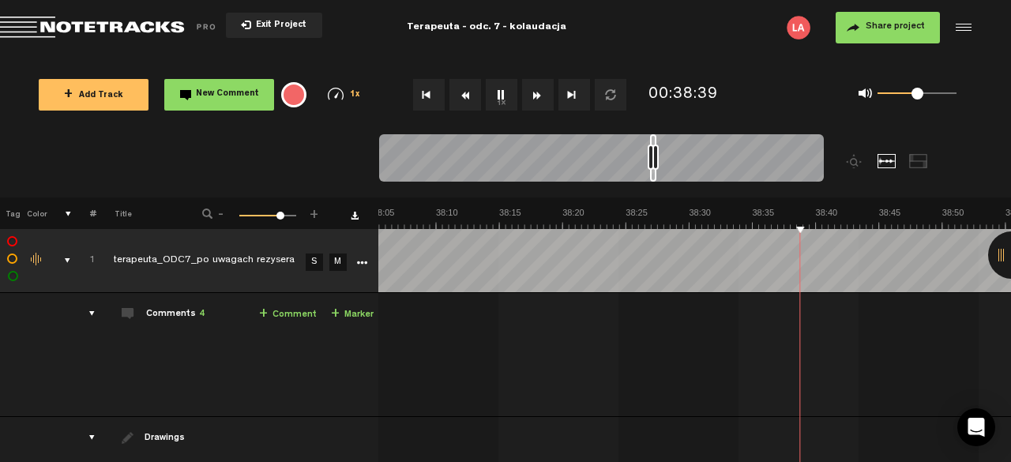
click at [500, 94] on button "1x" at bounding box center [502, 95] width 32 height 32
drag, startPoint x: 500, startPoint y: 94, endPoint x: 506, endPoint y: 85, distance: 11.4
click at [506, 85] on button "1x" at bounding box center [502, 95] width 32 height 32
click at [502, 94] on button "1x" at bounding box center [502, 95] width 32 height 32
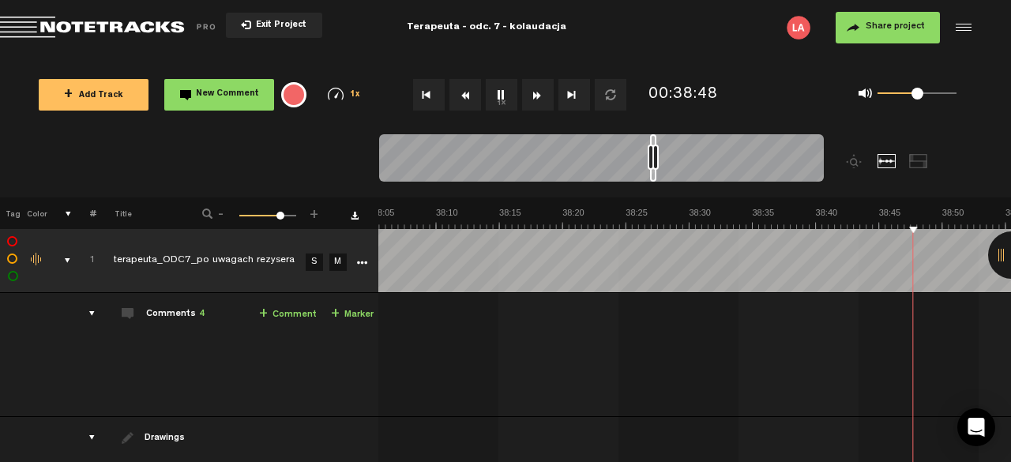
click at [502, 94] on button "1x" at bounding box center [502, 95] width 32 height 32
click at [499, 100] on button "1x" at bounding box center [502, 95] width 32 height 32
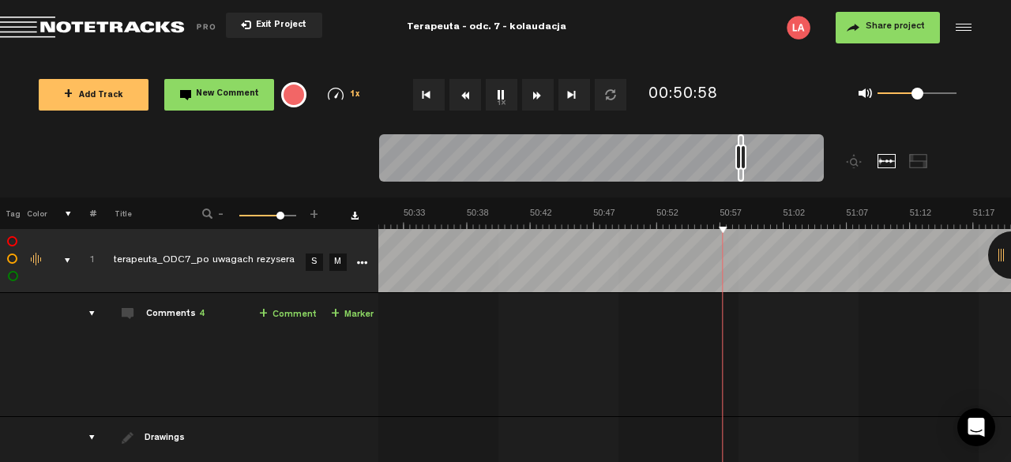
scroll to position [0, 38510]
click at [1000, 257] on div at bounding box center [1011, 254] width 47 height 47
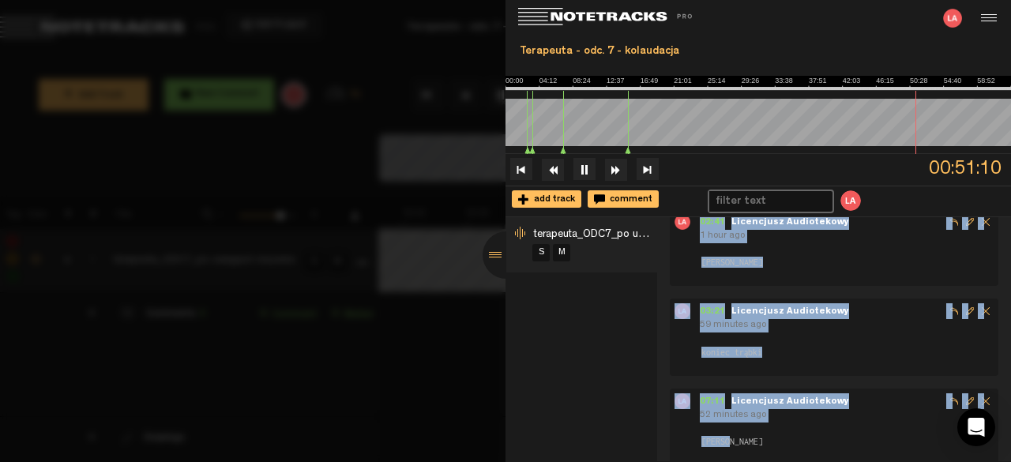
scroll to position [138, 0]
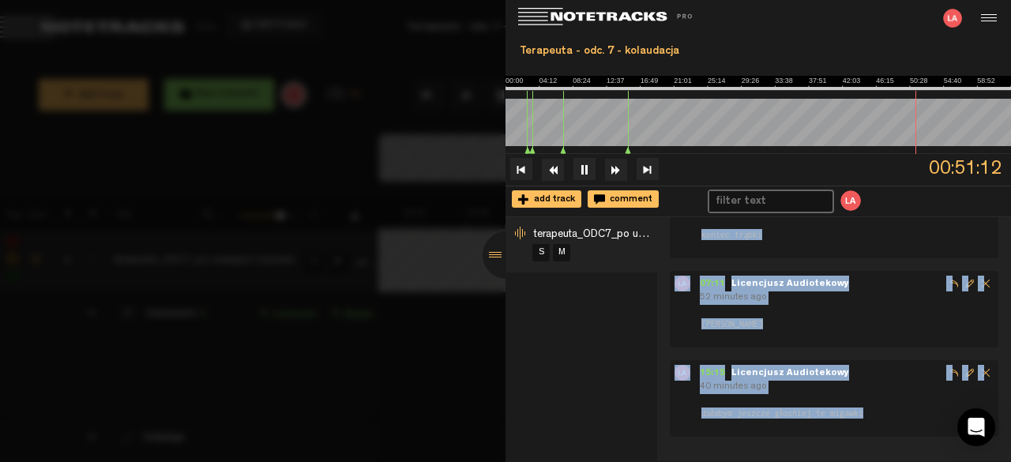
drag, startPoint x: 697, startPoint y: 239, endPoint x: 882, endPoint y: 415, distance: 255.4
click at [882, 415] on div "02:41 - NaN:NaN Licencjusz Audiotekowy 1 hour ago [PERSON_NAME] 03:21 - NaN:NaN…" at bounding box center [840, 264] width 341 height 345
copy div "02:41 - NaN:NaN Licencjusz Audiotekowy 1 hour ago [PERSON_NAME] 03:21 - NaN:NaN…"
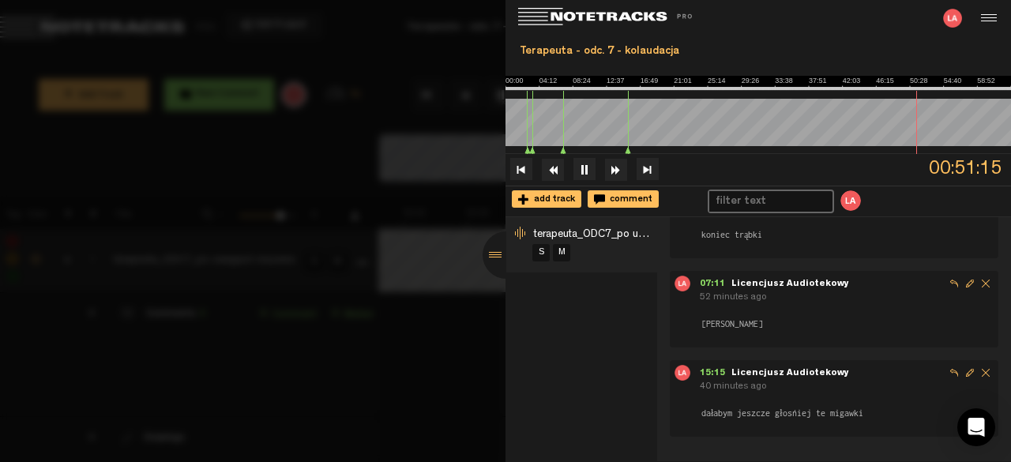
click at [498, 255] on div at bounding box center [506, 254] width 47 height 47
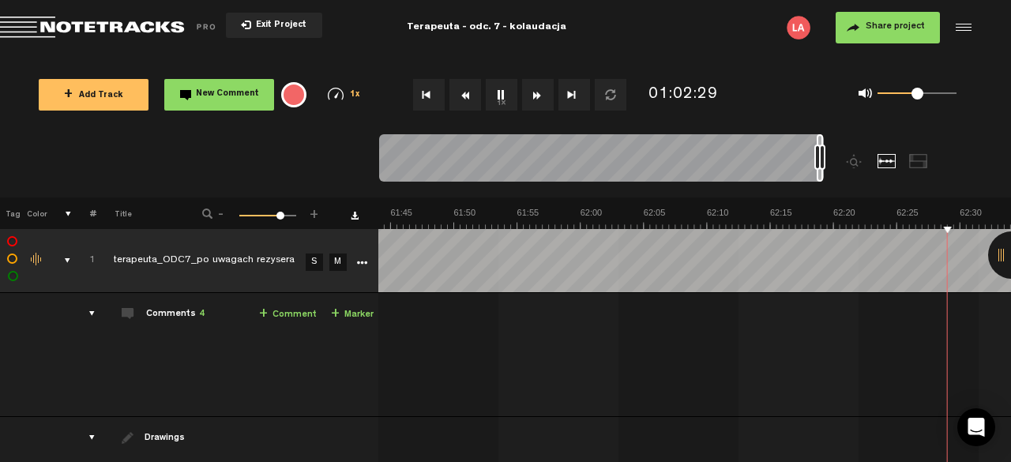
scroll to position [0, 47320]
click at [506, 88] on button "1x" at bounding box center [502, 95] width 32 height 32
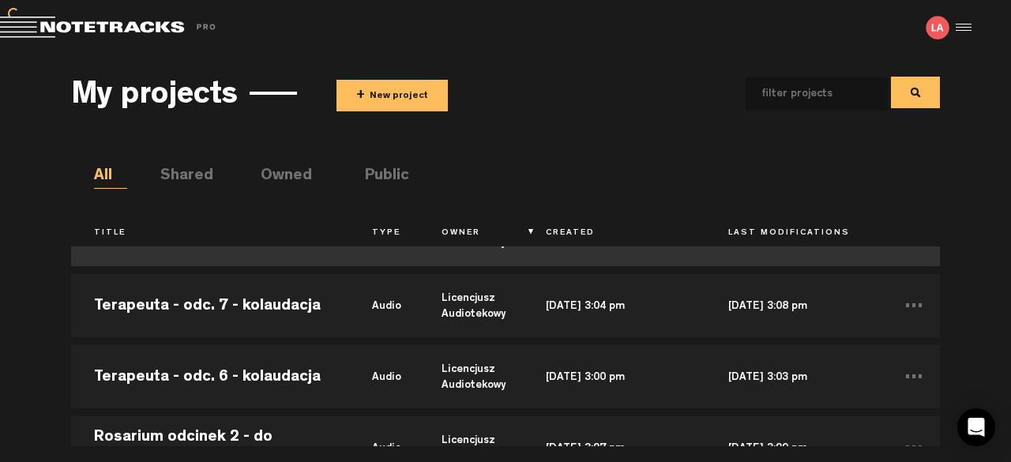
scroll to position [131, 0]
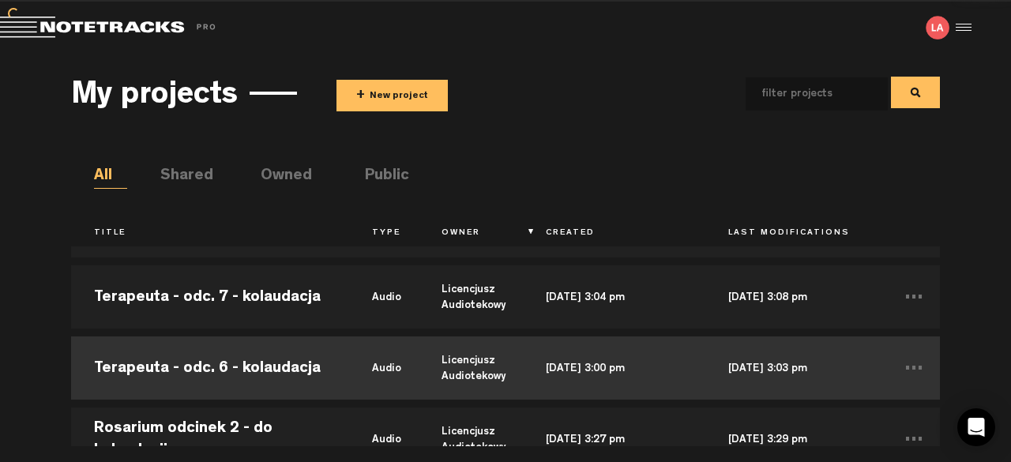
click at [252, 359] on td "Terapeuta - odc. 6 - kolaudacja" at bounding box center [210, 368] width 278 height 71
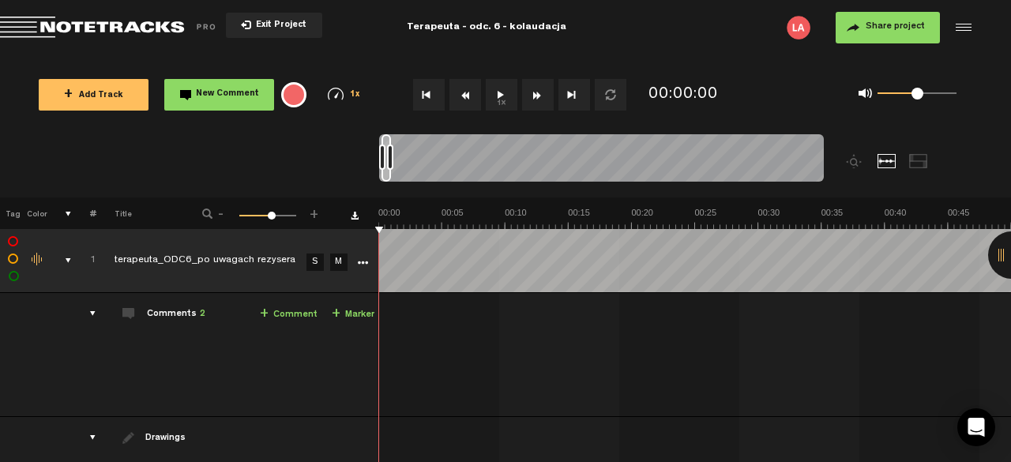
click at [177, 311] on div "Comments 2" at bounding box center [176, 314] width 58 height 13
click at [88, 309] on div "comments" at bounding box center [86, 314] width 24 height 16
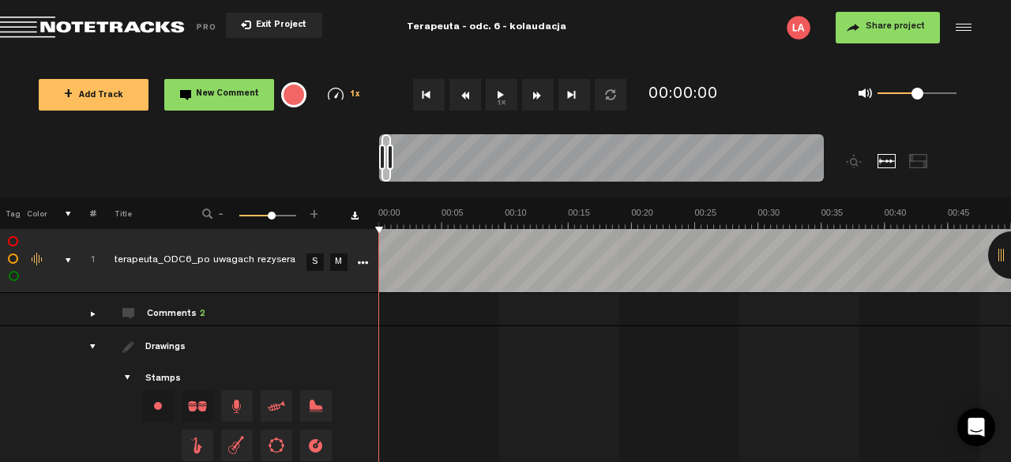
click at [171, 317] on div "Comments 2" at bounding box center [176, 314] width 58 height 13
click at [134, 310] on span at bounding box center [128, 313] width 13 height 13
click at [93, 314] on div "comments" at bounding box center [86, 314] width 24 height 16
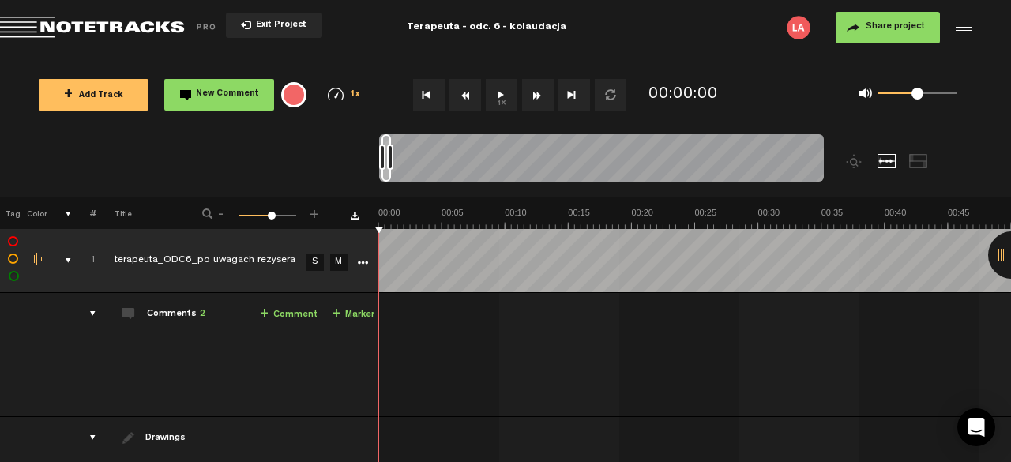
click at [93, 314] on div "comments" at bounding box center [86, 314] width 24 height 16
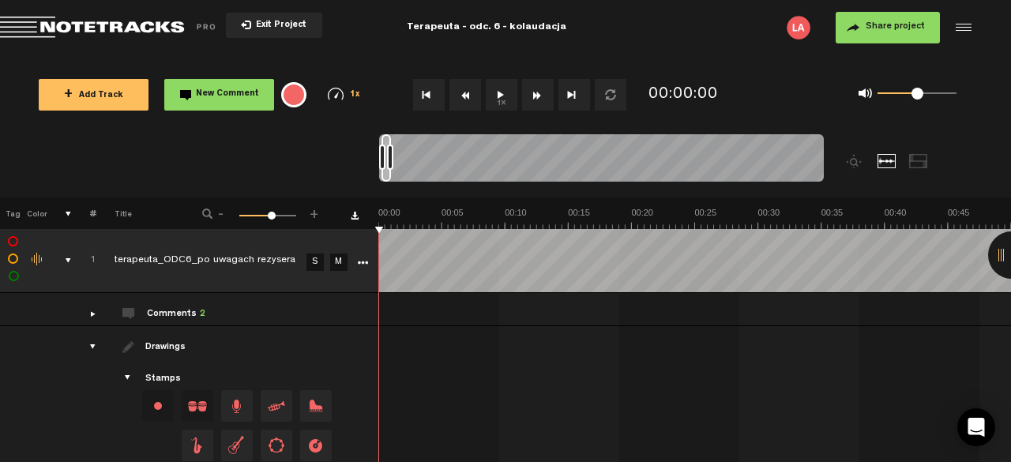
click at [999, 249] on div at bounding box center [1011, 254] width 47 height 47
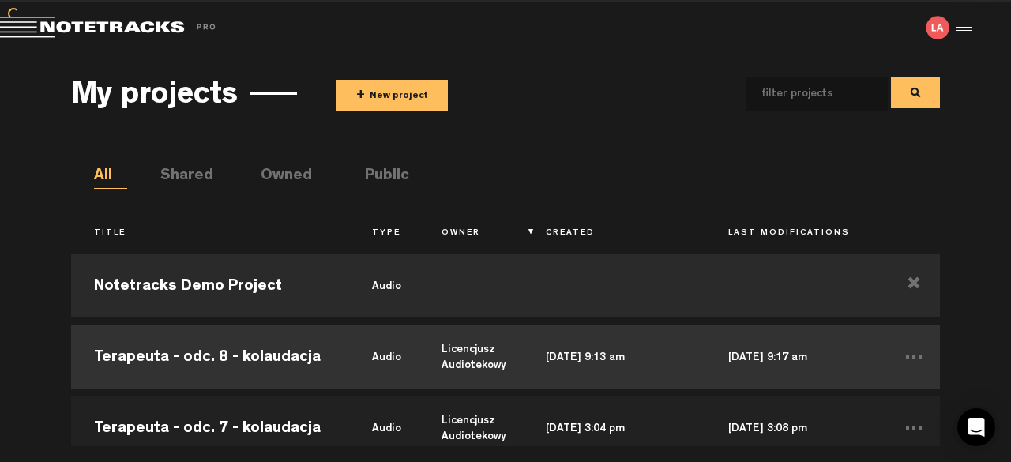
click at [178, 359] on td "Terapeuta - odc. 8 - kolaudacja" at bounding box center [210, 357] width 278 height 71
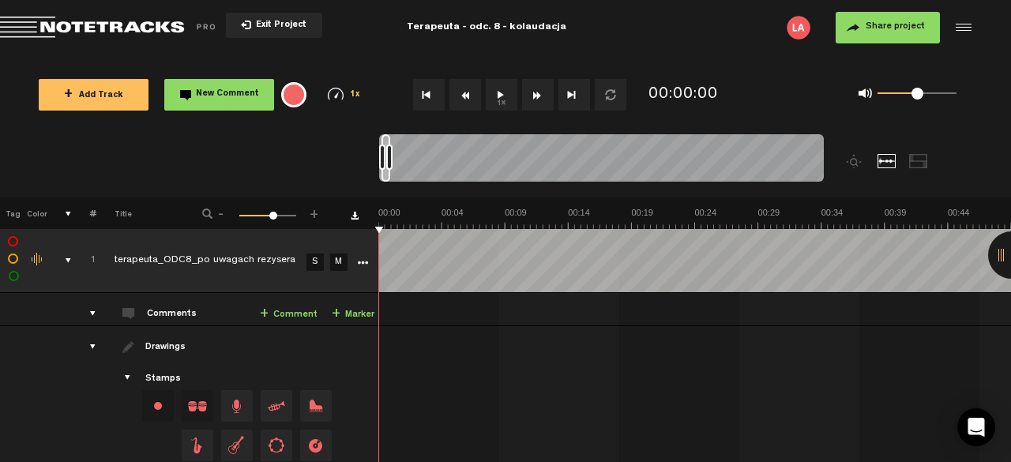
click at [501, 91] on button "1x" at bounding box center [502, 95] width 32 height 32
click at [497, 92] on button "1x" at bounding box center [502, 95] width 32 height 32
click at [500, 97] on button "1x" at bounding box center [502, 95] width 32 height 32
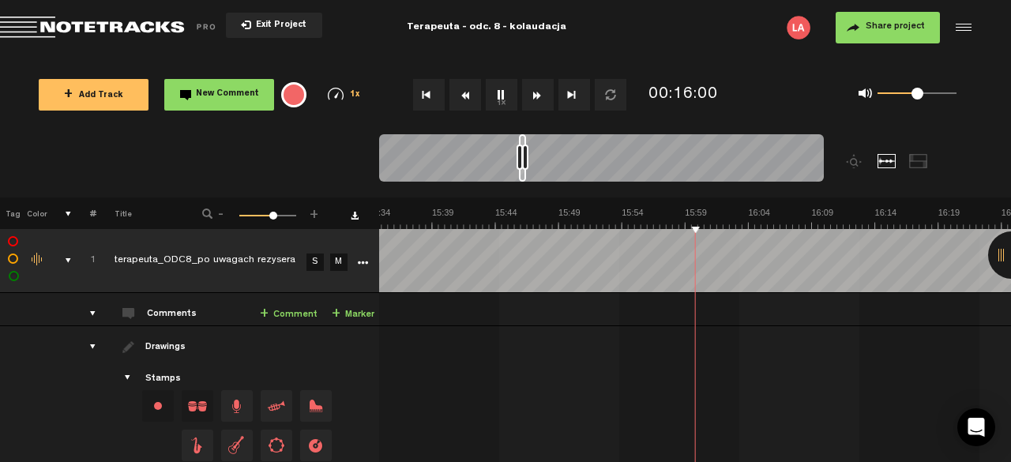
scroll to position [0, 11906]
click at [284, 314] on link "+ Comment" at bounding box center [289, 315] width 58 height 18
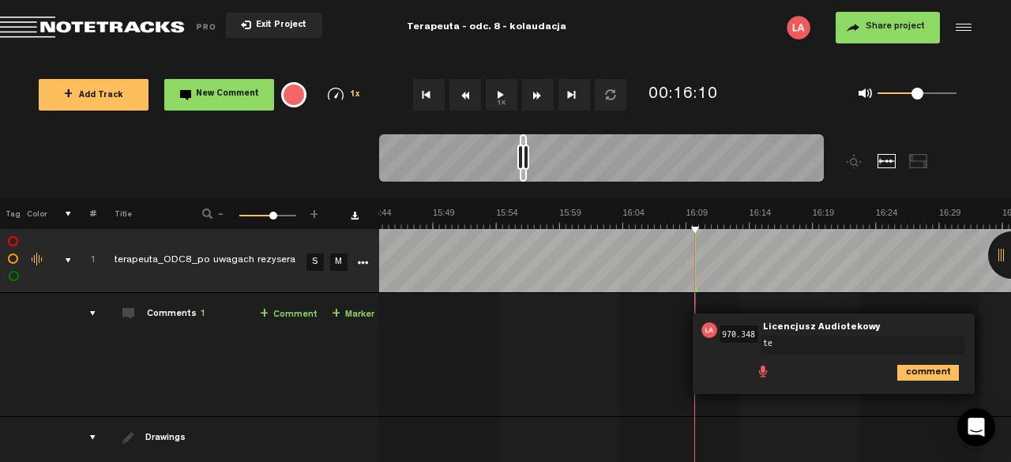
type textarea "t"
type textarea "u"
click at [501, 101] on button "1x" at bounding box center [502, 95] width 32 height 32
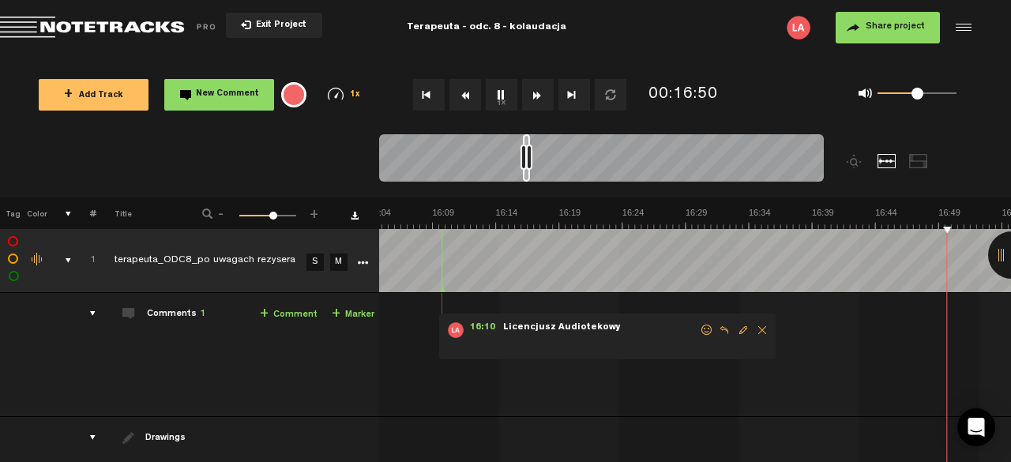
scroll to position [0, 12538]
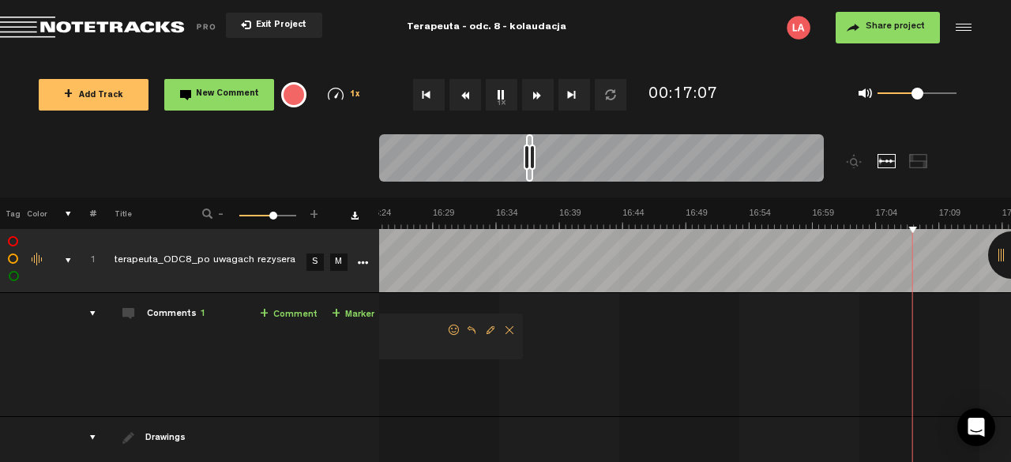
click at [506, 325] on span "Delete comment" at bounding box center [509, 330] width 19 height 11
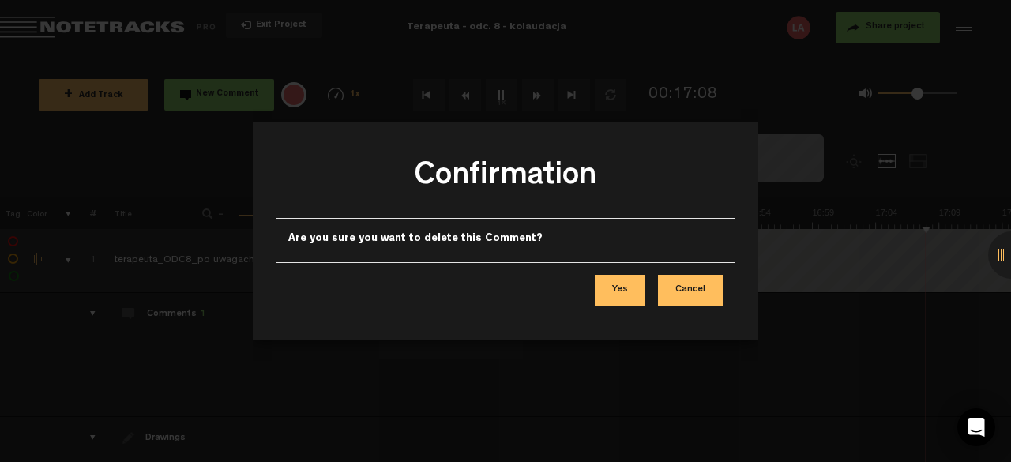
click at [633, 287] on button "Yes" at bounding box center [620, 291] width 51 height 32
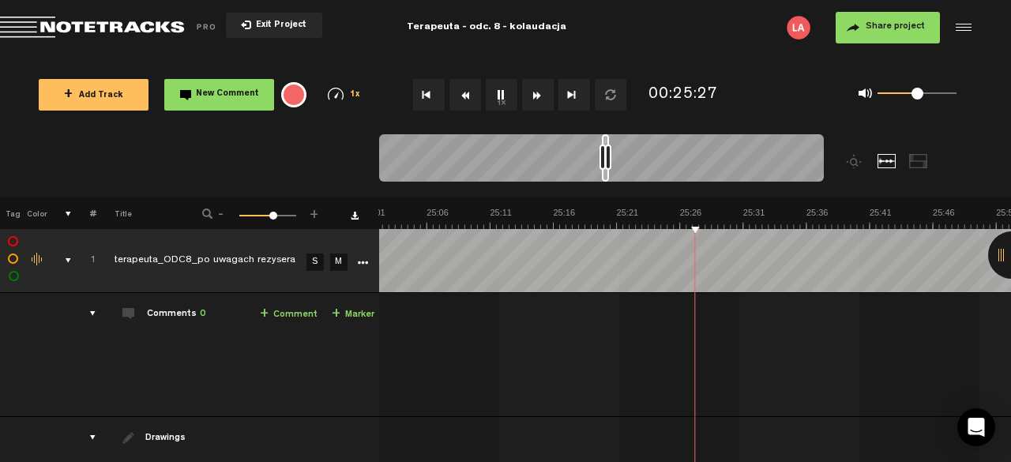
scroll to position [0, 19124]
click at [284, 315] on link "+ Comment" at bounding box center [289, 315] width 58 height 18
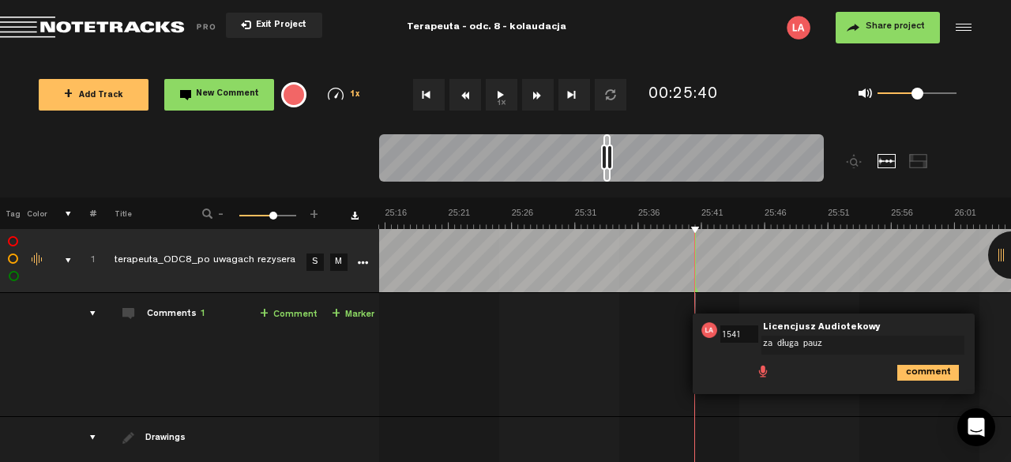
type textarea "za długa pauza"
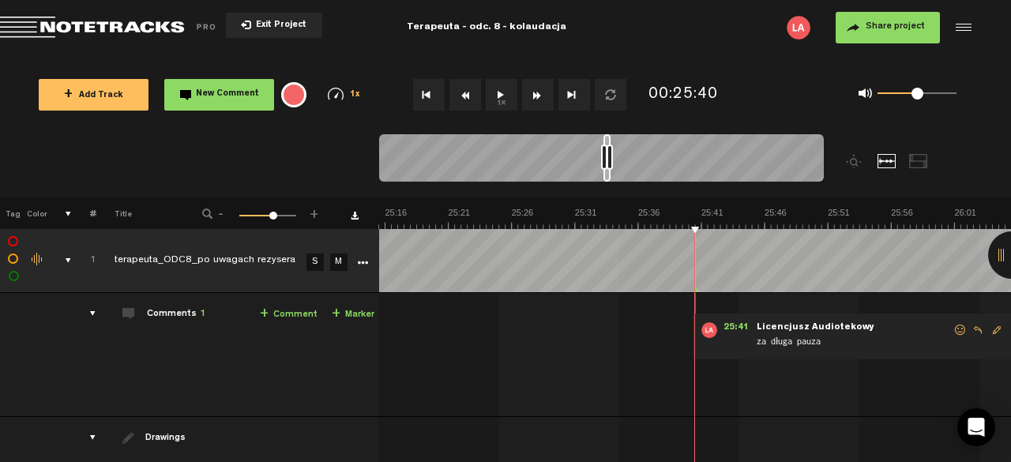
click at [493, 93] on button "1x" at bounding box center [502, 95] width 32 height 32
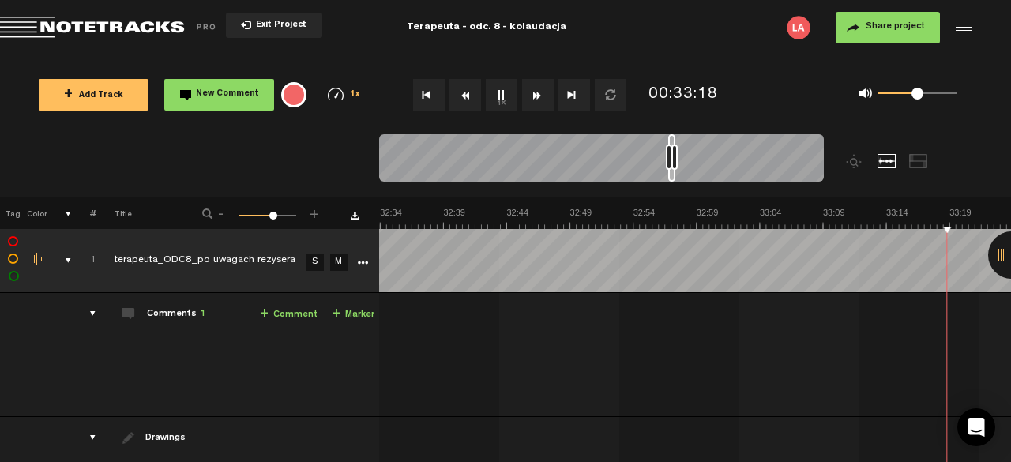
scroll to position [0, 25119]
click at [504, 95] on button "1x" at bounding box center [502, 95] width 32 height 32
click at [1003, 247] on div at bounding box center [1011, 254] width 47 height 47
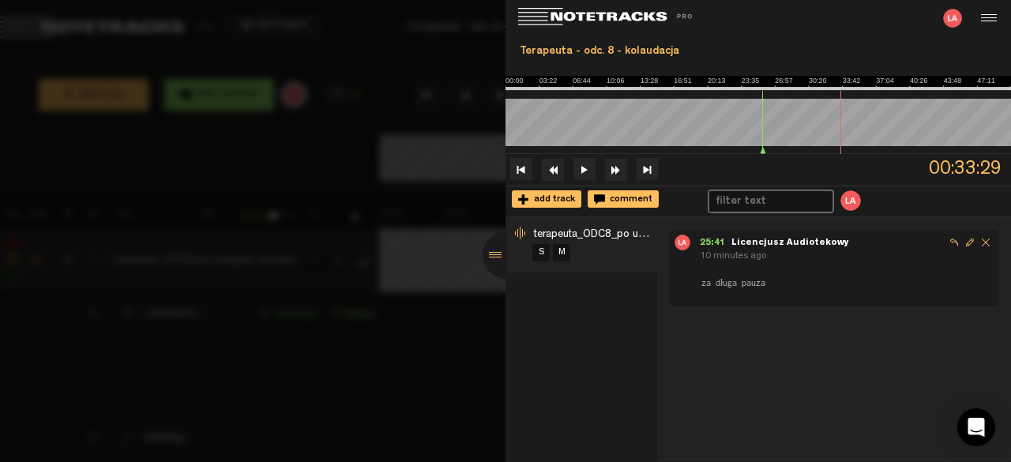
click at [500, 260] on div at bounding box center [506, 254] width 47 height 47
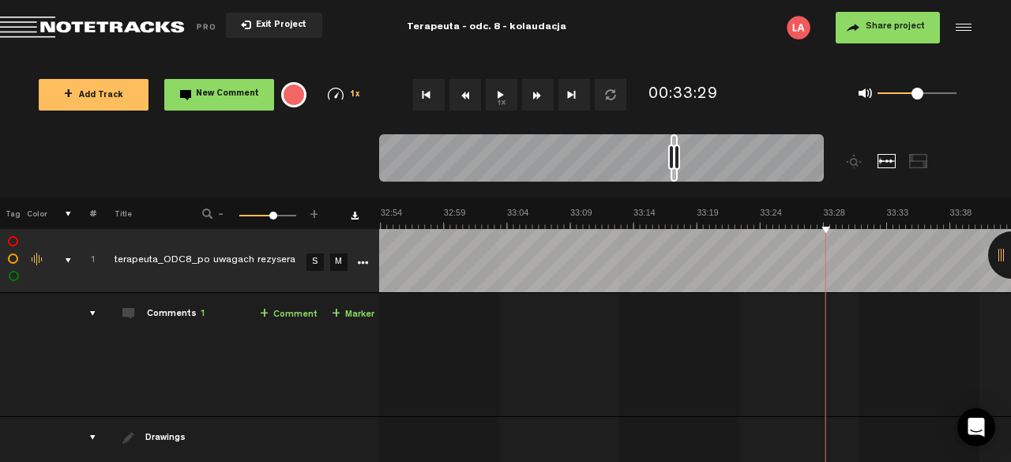
click at [498, 100] on button "1x" at bounding box center [502, 95] width 32 height 32
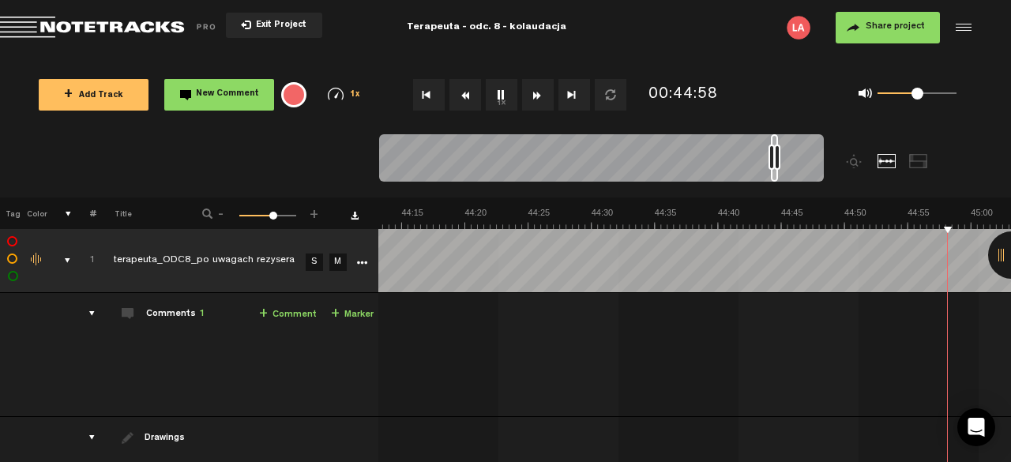
scroll to position [0, 34020]
click at [504, 92] on button "1x" at bounding box center [502, 95] width 32 height 32
drag, startPoint x: 504, startPoint y: 92, endPoint x: 498, endPoint y: 97, distance: 8.4
drag, startPoint x: 498, startPoint y: 97, endPoint x: 498, endPoint y: 87, distance: 10.3
click at [498, 87] on button "1x" at bounding box center [502, 95] width 32 height 32
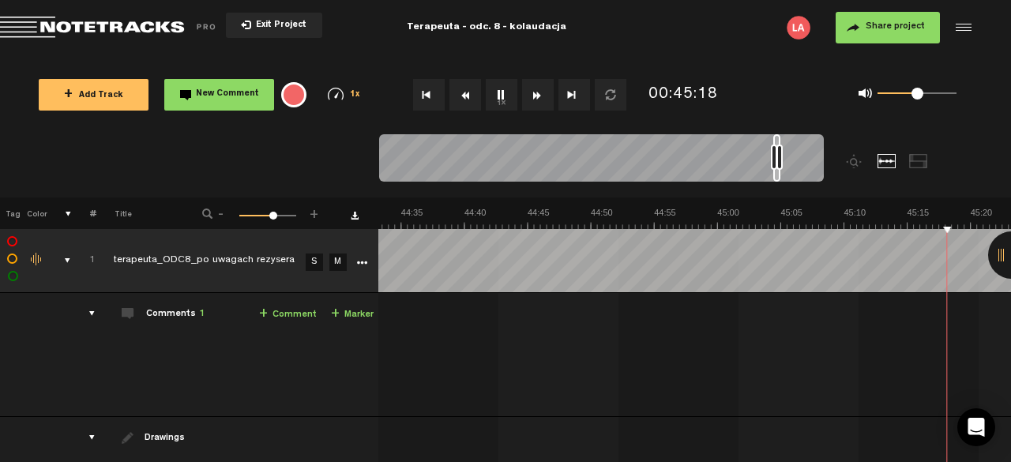
scroll to position [0, 34273]
click at [434, 96] on button "Go to beginning" at bounding box center [429, 95] width 32 height 32
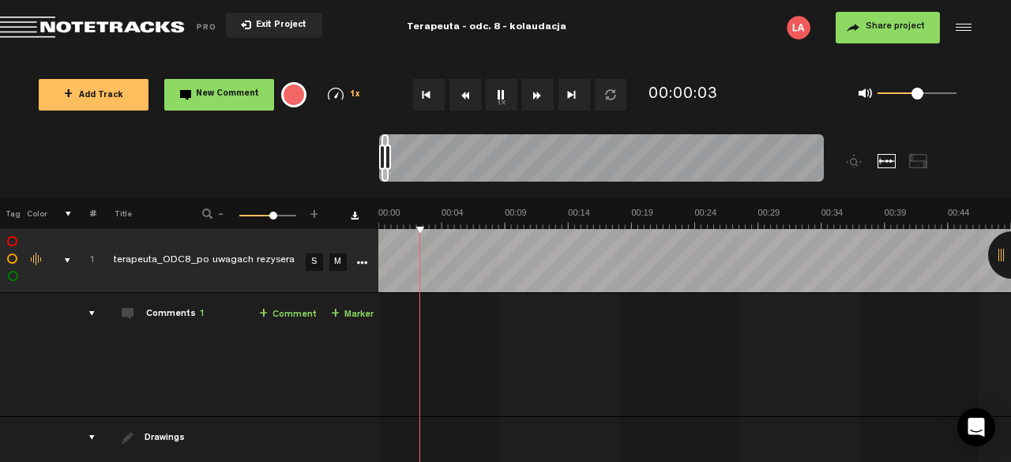
scroll to position [0, 0]
click at [500, 92] on button "1x" at bounding box center [502, 95] width 32 height 32
click at [574, 98] on button "Go to end" at bounding box center [575, 95] width 32 height 32
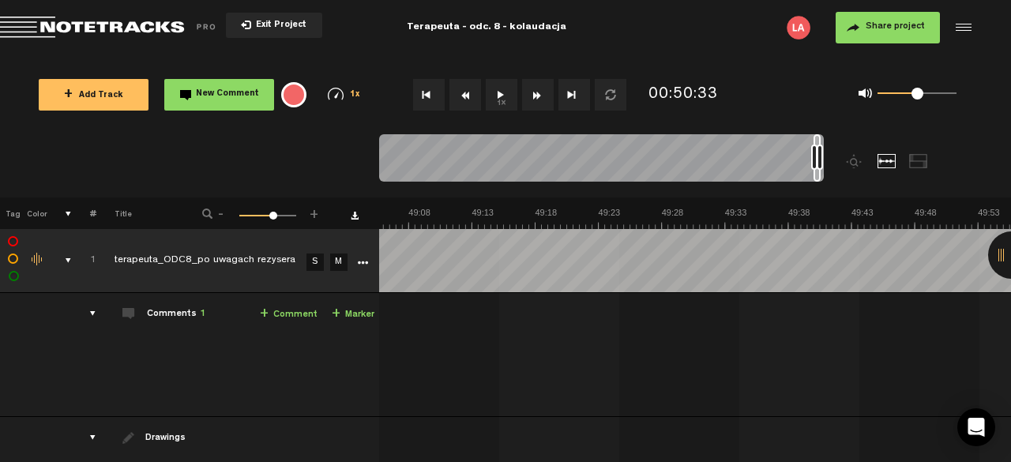
scroll to position [0, 37113]
click at [469, 89] on button "Rewind" at bounding box center [465, 95] width 32 height 32
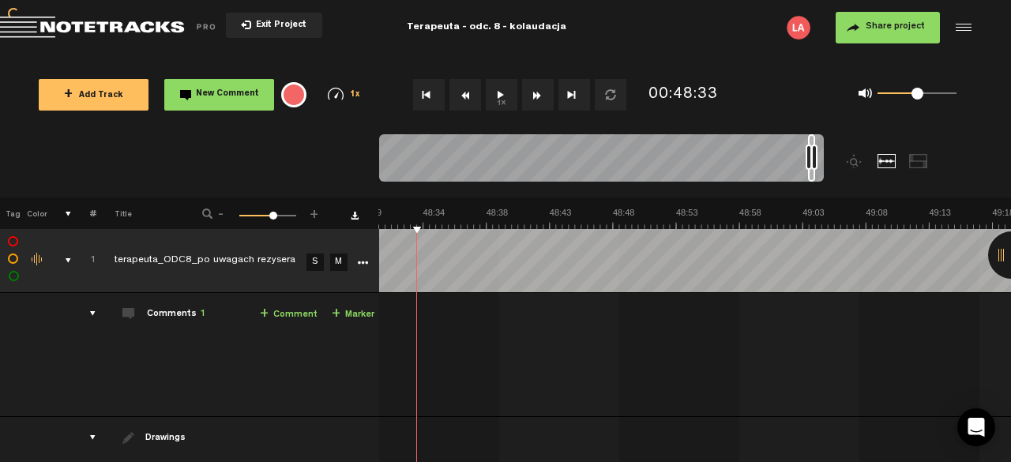
click at [469, 89] on button "Rewind" at bounding box center [465, 95] width 32 height 32
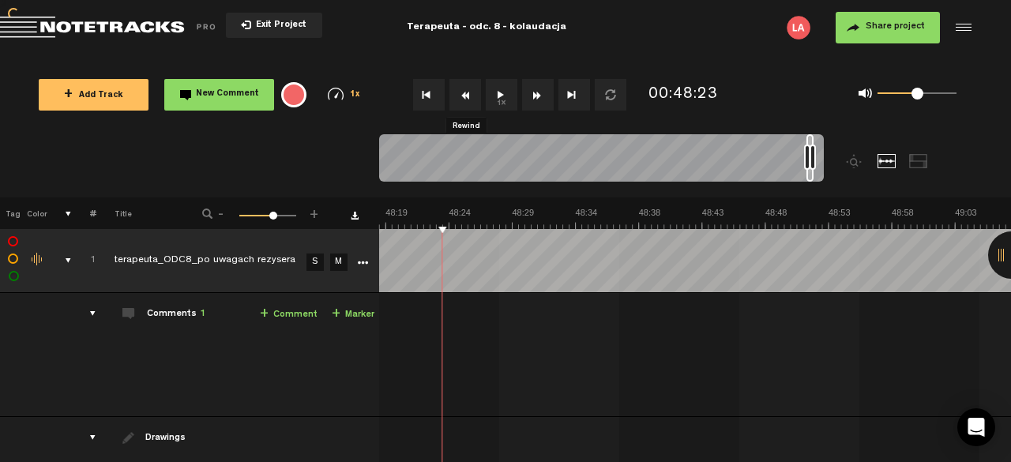
click at [469, 89] on button "Rewind" at bounding box center [465, 95] width 32 height 32
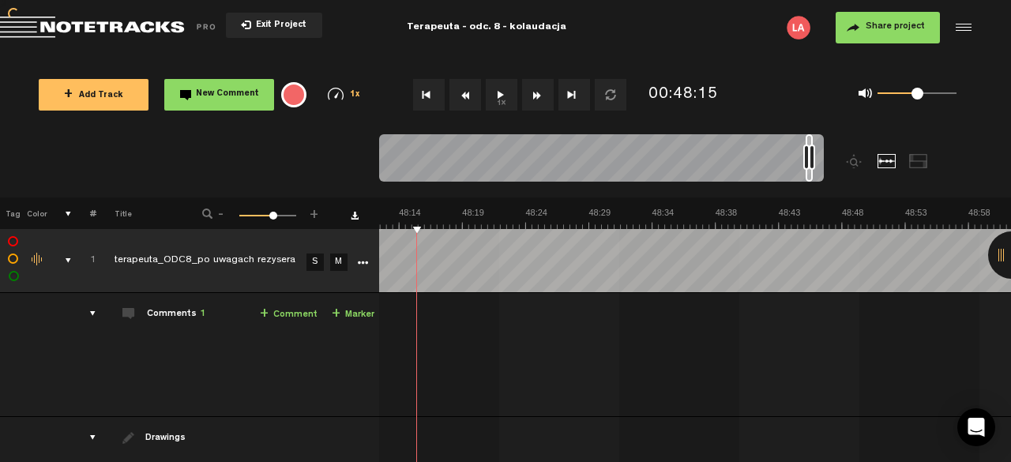
click at [469, 89] on button "Rewind" at bounding box center [465, 95] width 32 height 32
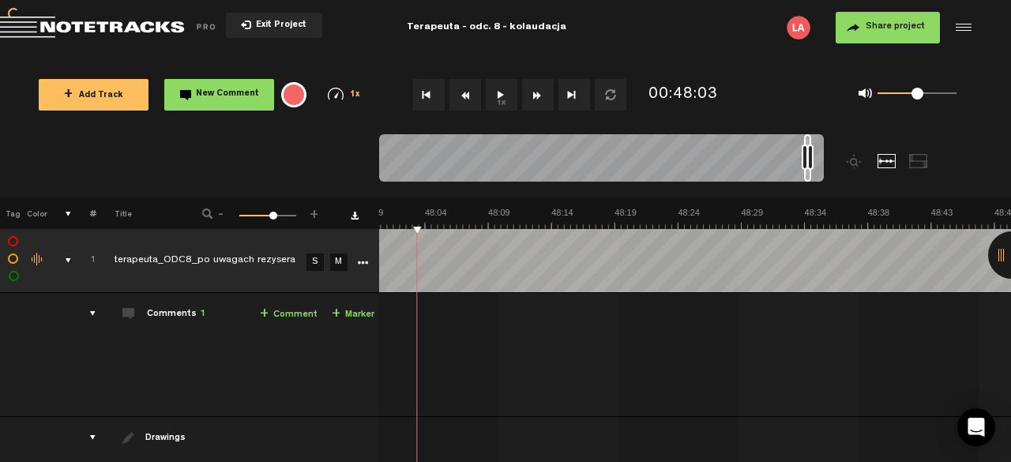
click at [469, 89] on button "Rewind" at bounding box center [465, 95] width 32 height 32
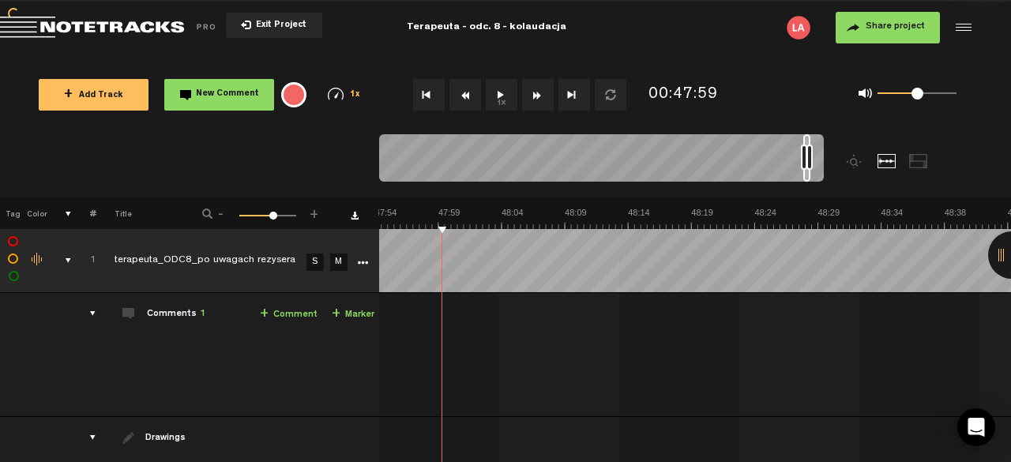
click at [469, 89] on button "Rewind" at bounding box center [465, 95] width 32 height 32
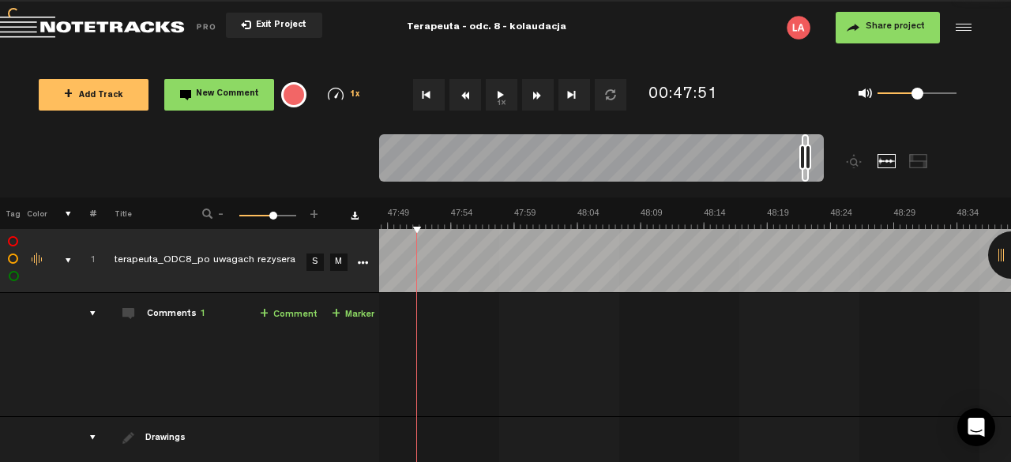
click at [469, 89] on button "Rewind" at bounding box center [465, 95] width 32 height 32
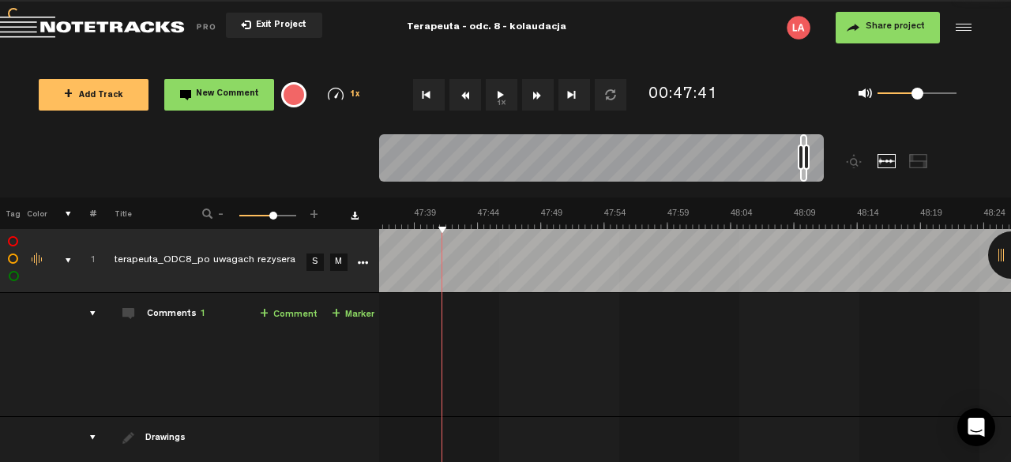
click at [496, 94] on button "1x" at bounding box center [502, 95] width 32 height 32
click at [461, 95] on button "Rewind" at bounding box center [465, 95] width 32 height 32
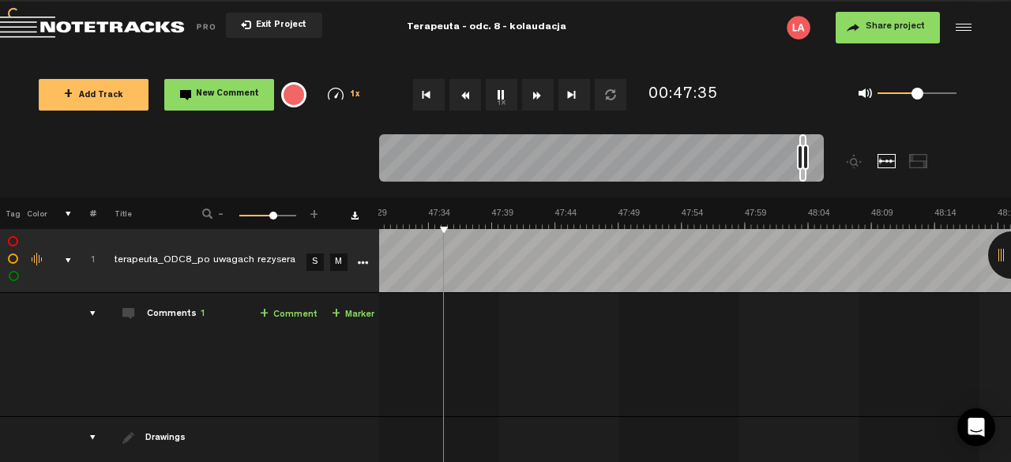
click at [461, 95] on button "Rewind" at bounding box center [465, 95] width 32 height 32
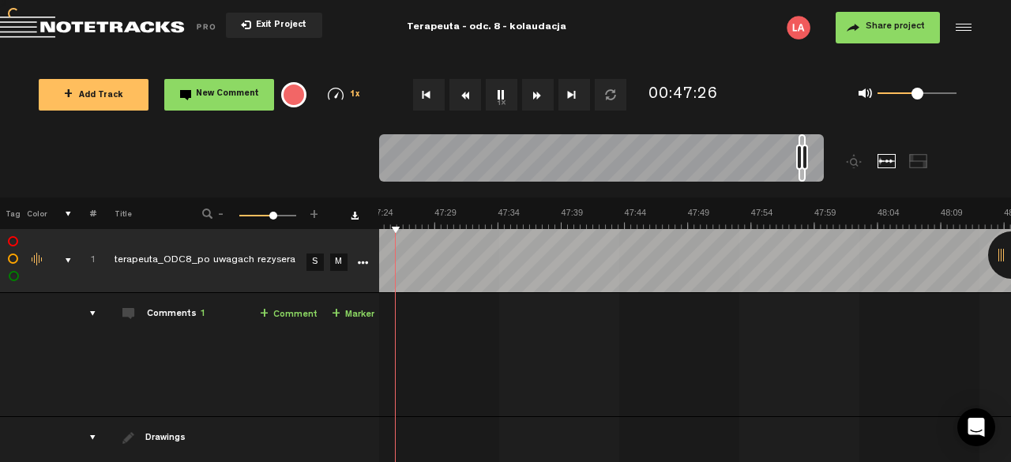
click at [461, 95] on button "Rewind" at bounding box center [465, 95] width 32 height 32
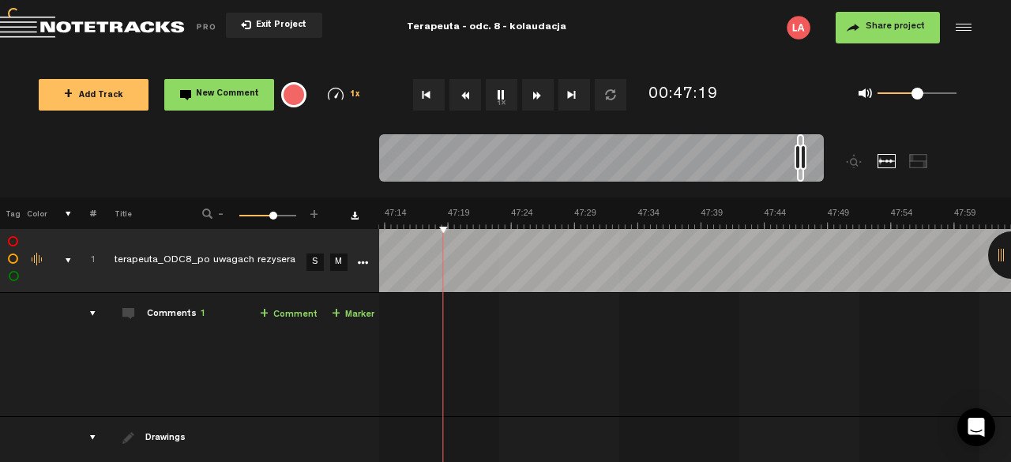
click at [461, 95] on button "Rewind" at bounding box center [465, 95] width 32 height 32
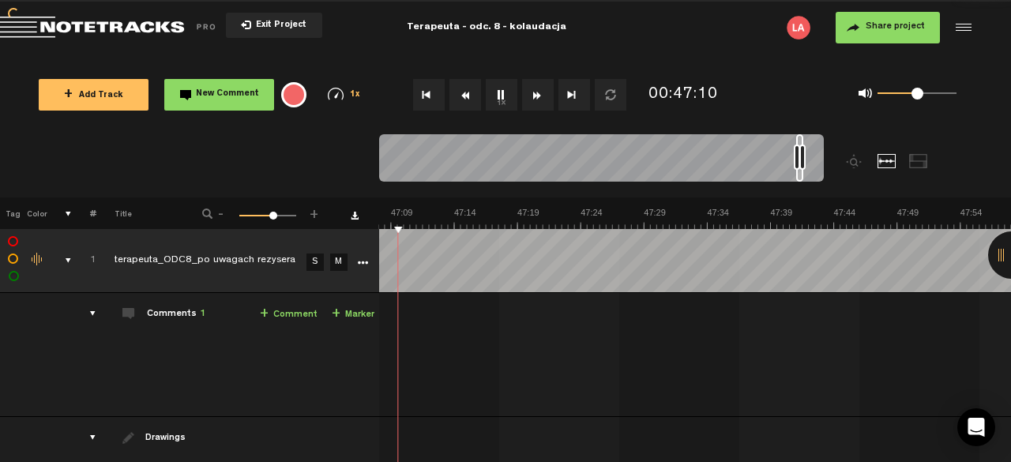
click at [461, 95] on button "Rewind" at bounding box center [465, 95] width 32 height 32
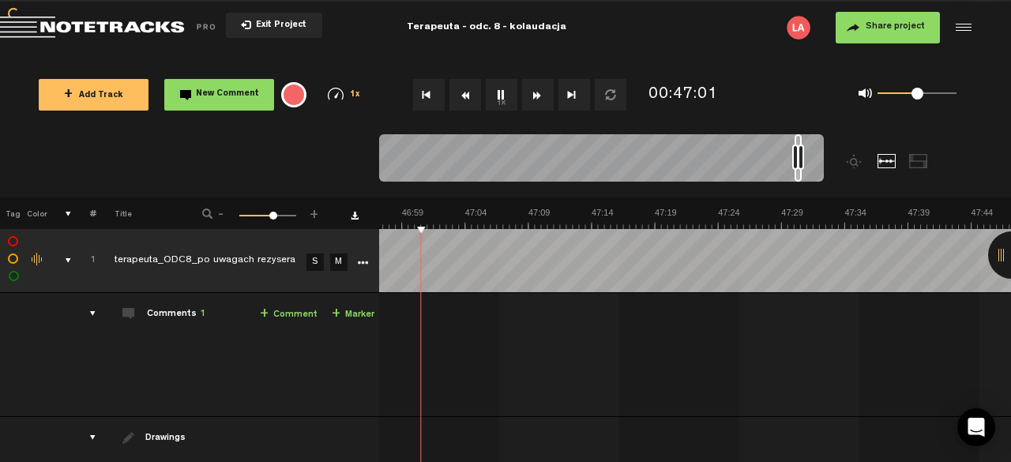
click at [461, 95] on button "Rewind" at bounding box center [465, 95] width 32 height 32
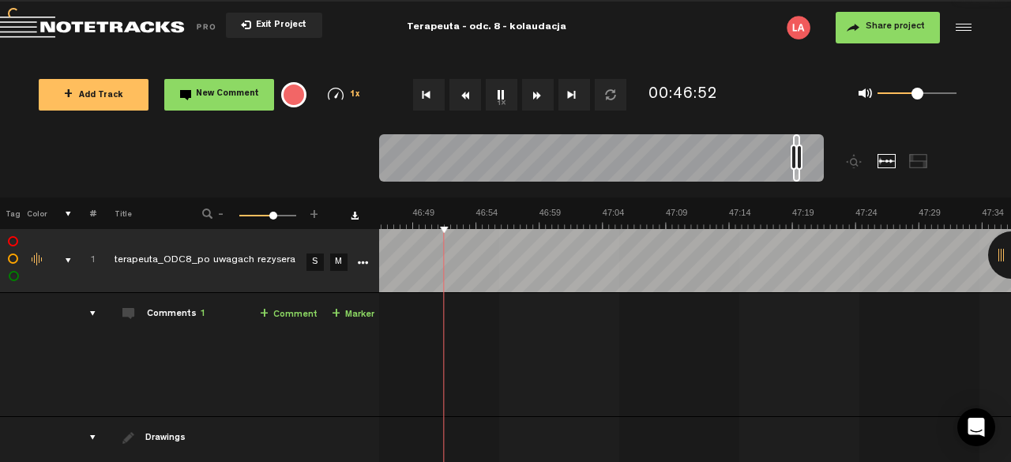
click at [461, 95] on button "Rewind" at bounding box center [465, 95] width 32 height 32
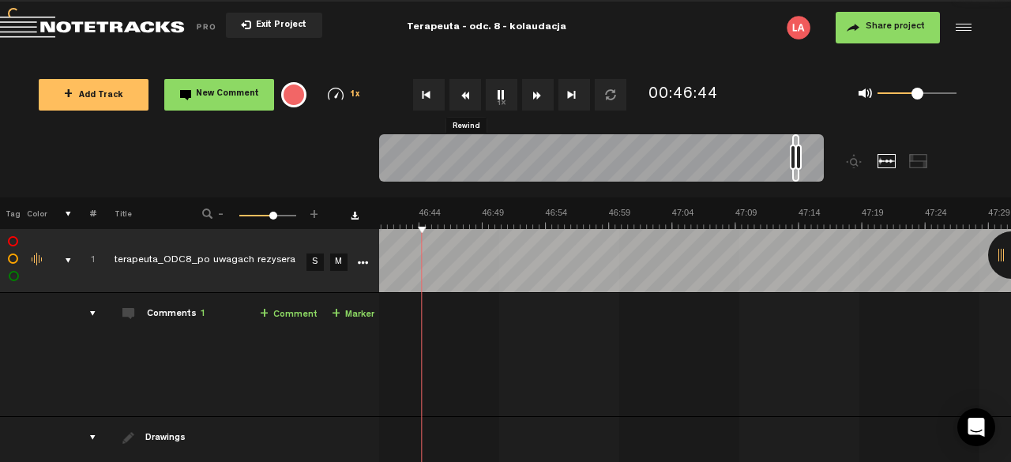
click at [461, 95] on button "Rewind" at bounding box center [465, 95] width 32 height 32
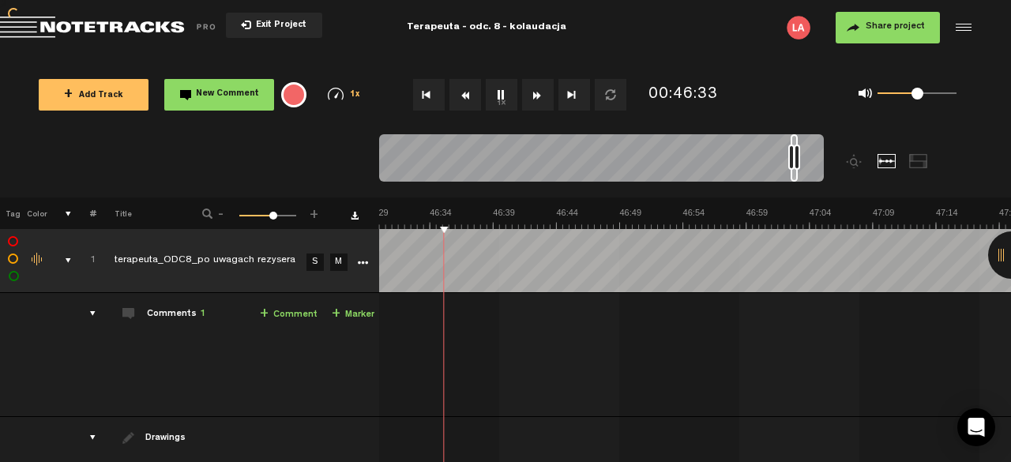
click at [461, 95] on button "Rewind" at bounding box center [465, 95] width 32 height 32
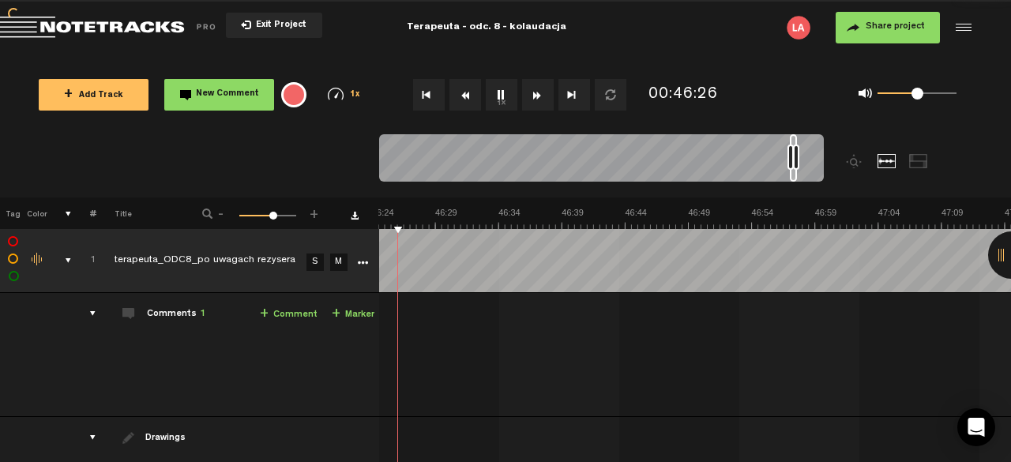
click at [461, 95] on button "Rewind" at bounding box center [465, 95] width 32 height 32
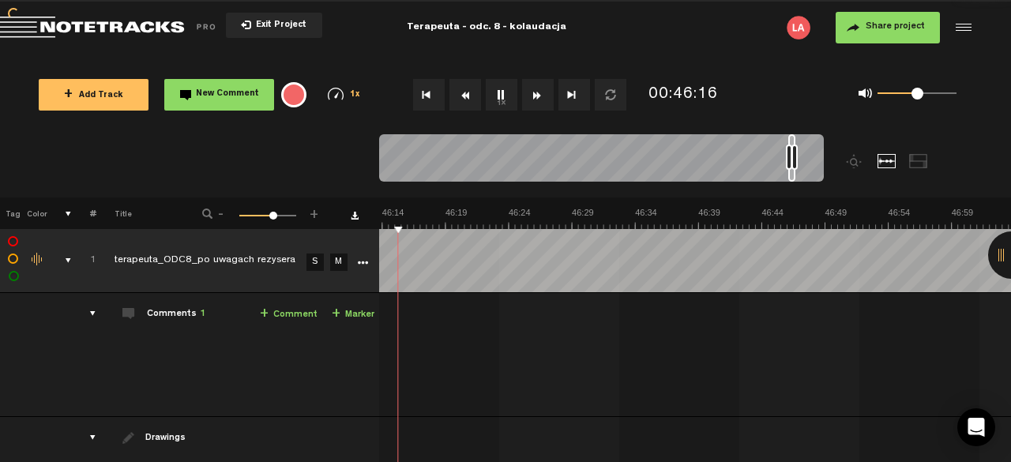
click at [461, 95] on button "Rewind" at bounding box center [465, 95] width 32 height 32
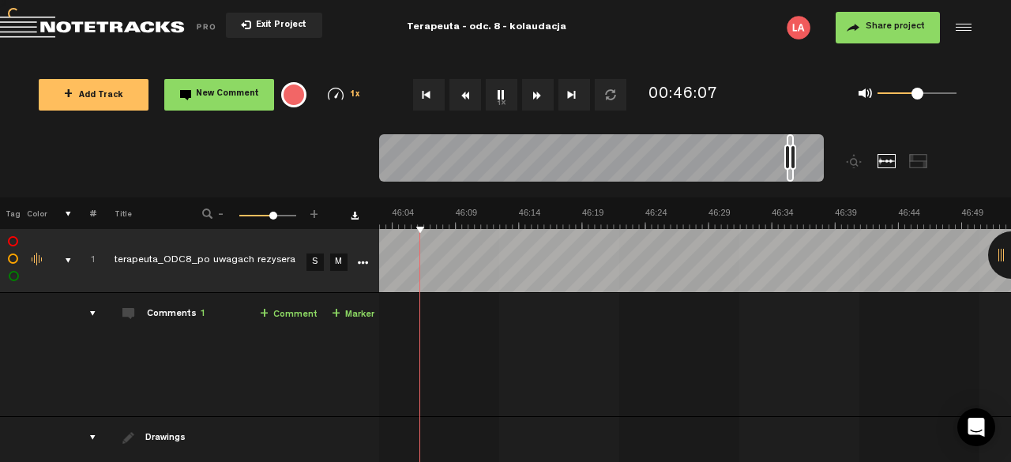
click at [461, 95] on button "Rewind" at bounding box center [465, 95] width 32 height 32
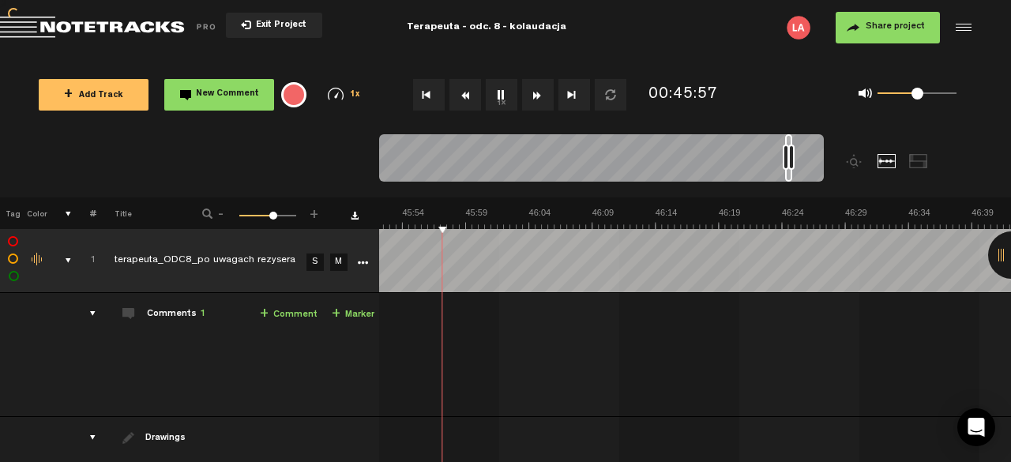
click at [461, 95] on button "Rewind" at bounding box center [465, 95] width 32 height 32
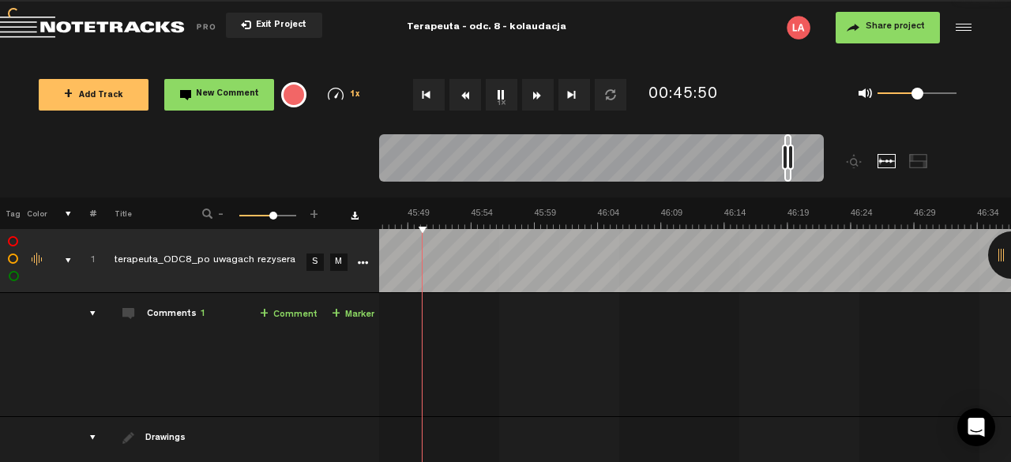
click at [461, 95] on button "Rewind" at bounding box center [465, 95] width 32 height 32
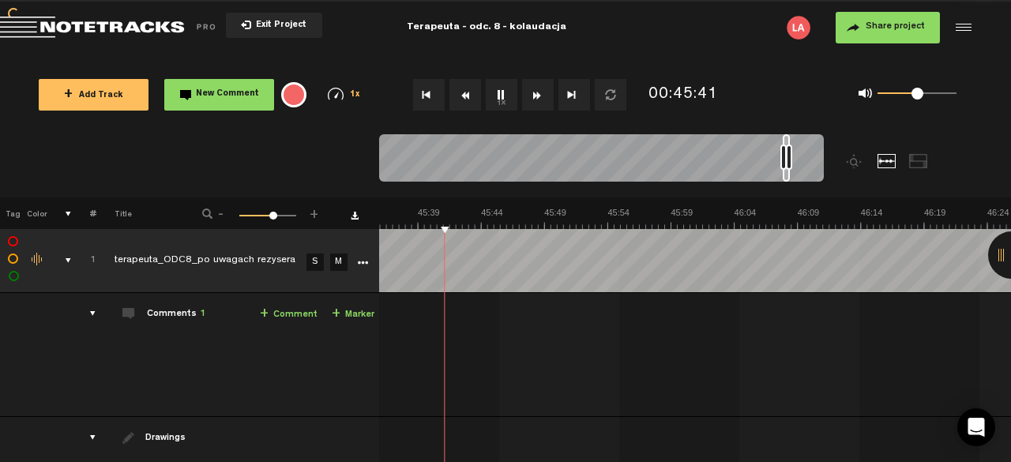
click at [461, 95] on button "Rewind" at bounding box center [465, 95] width 32 height 32
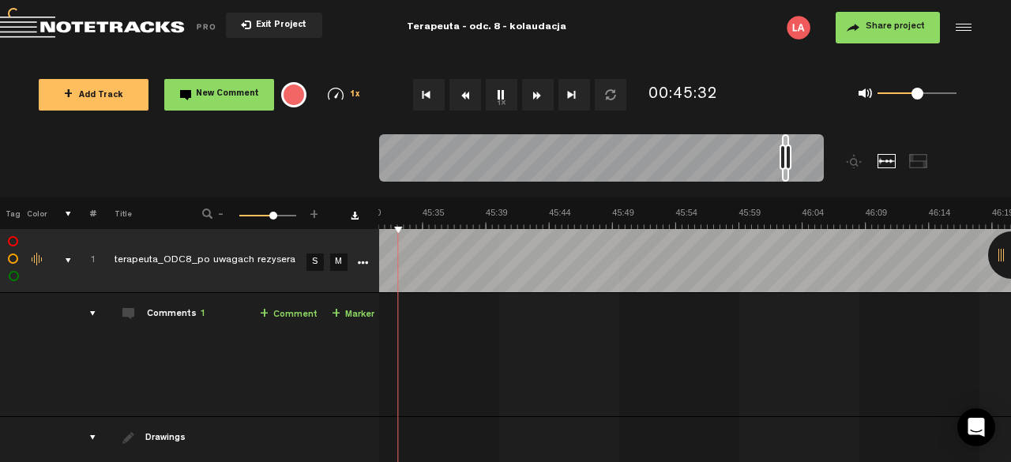
scroll to position [0, 34689]
click at [461, 95] on button "Rewind" at bounding box center [465, 95] width 32 height 32
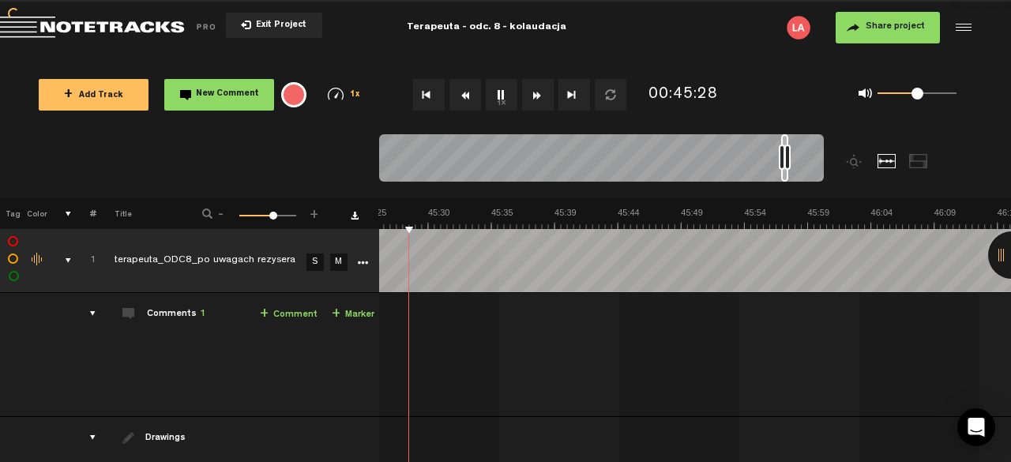
click at [461, 95] on button "Rewind" at bounding box center [465, 95] width 32 height 32
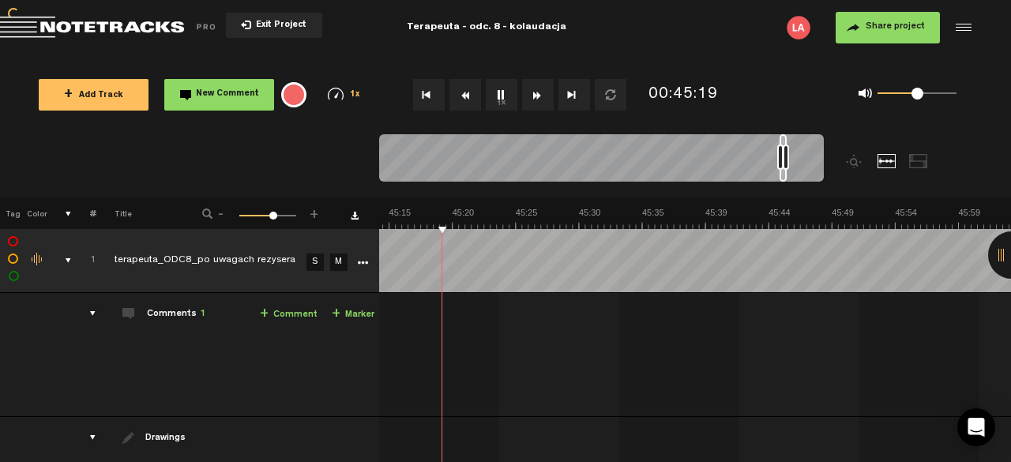
click at [461, 95] on button "Rewind" at bounding box center [465, 95] width 32 height 32
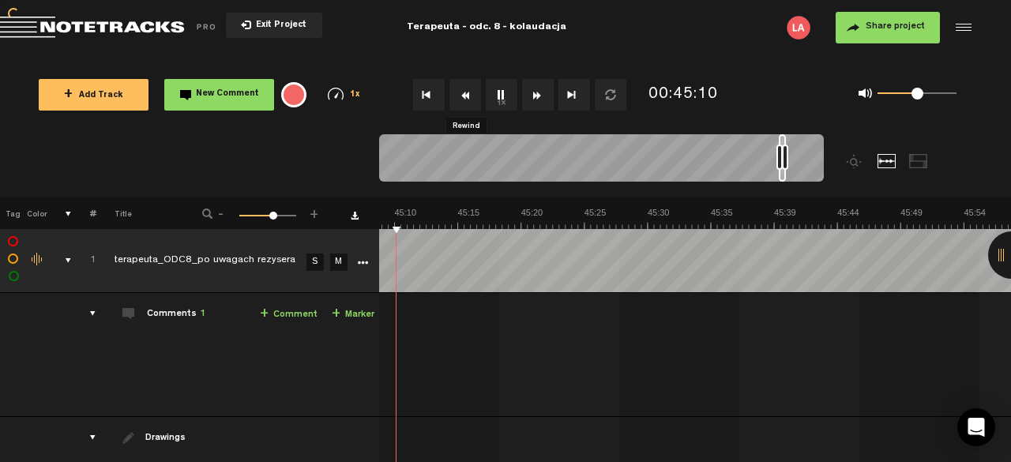
click at [461, 95] on button "Rewind" at bounding box center [465, 95] width 32 height 32
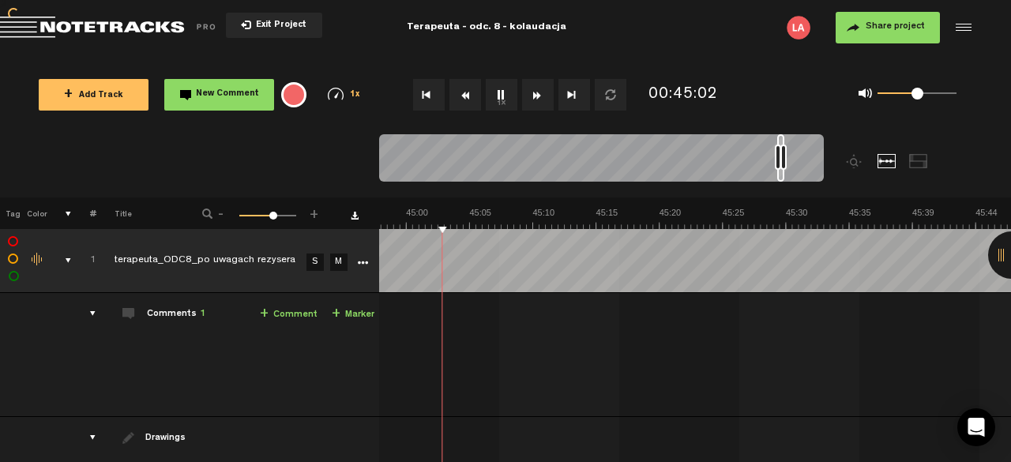
click at [461, 95] on button "Rewind" at bounding box center [465, 95] width 32 height 32
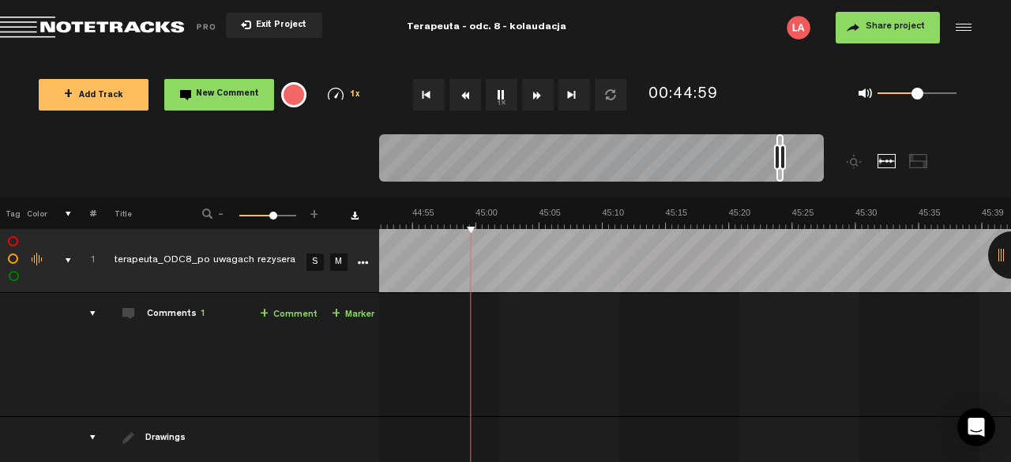
click at [461, 95] on button "Rewind" at bounding box center [465, 95] width 32 height 32
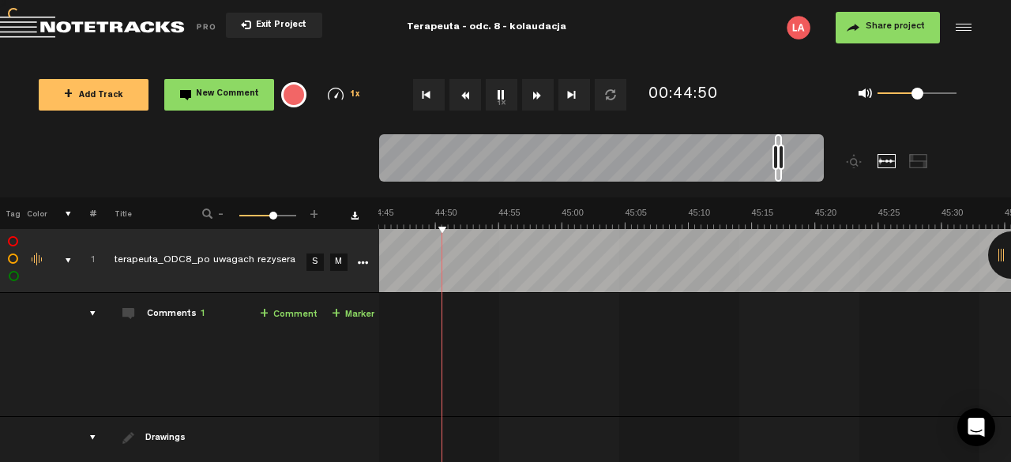
click at [461, 95] on button "Rewind" at bounding box center [465, 95] width 32 height 32
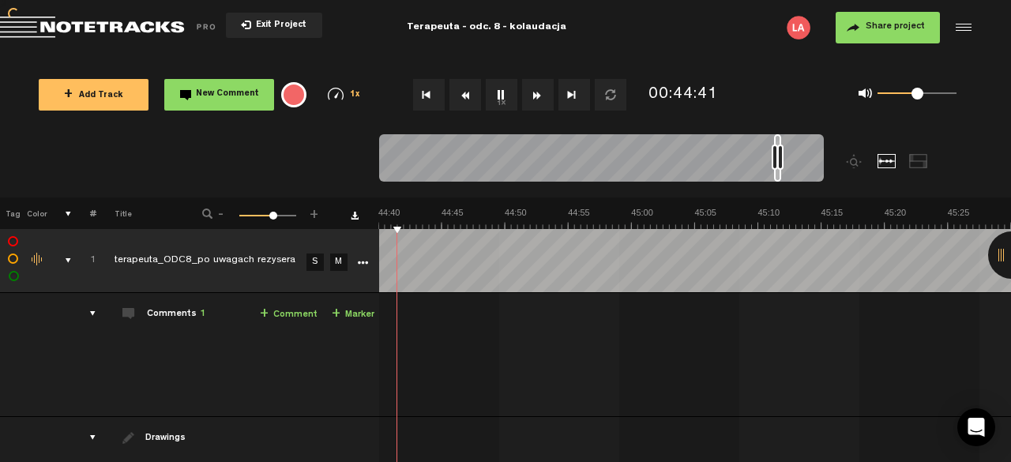
click at [461, 95] on button "Rewind" at bounding box center [465, 95] width 32 height 32
click at [505, 96] on button "1x" at bounding box center [502, 95] width 32 height 32
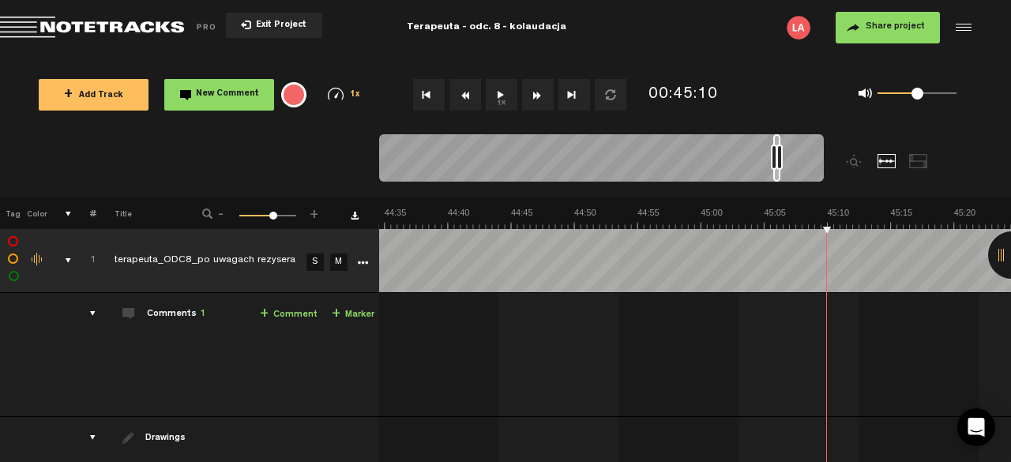
click at [495, 94] on button "1x" at bounding box center [502, 95] width 32 height 32
click at [468, 103] on button "Rewind" at bounding box center [465, 95] width 32 height 32
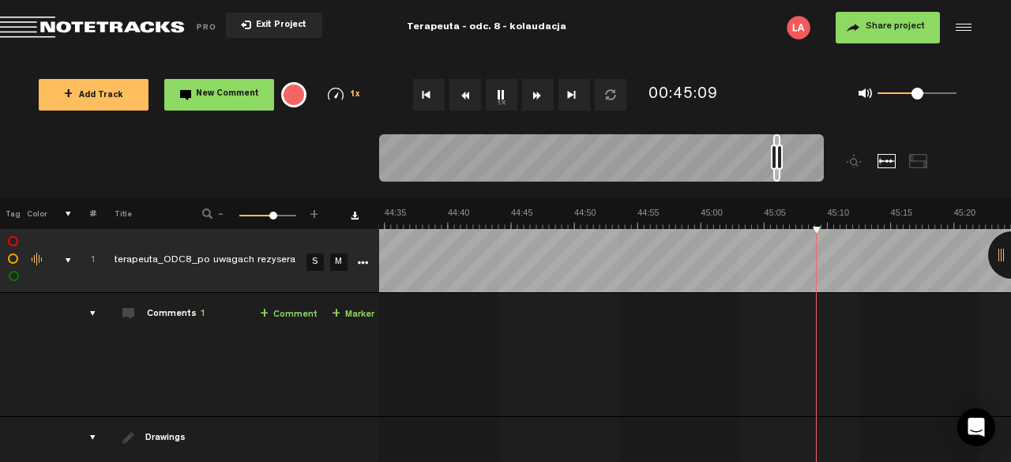
click at [468, 103] on button "Rewind" at bounding box center [465, 95] width 32 height 32
click at [499, 99] on button "1x" at bounding box center [502, 95] width 32 height 32
click at [308, 314] on link "+ Comment" at bounding box center [289, 315] width 58 height 18
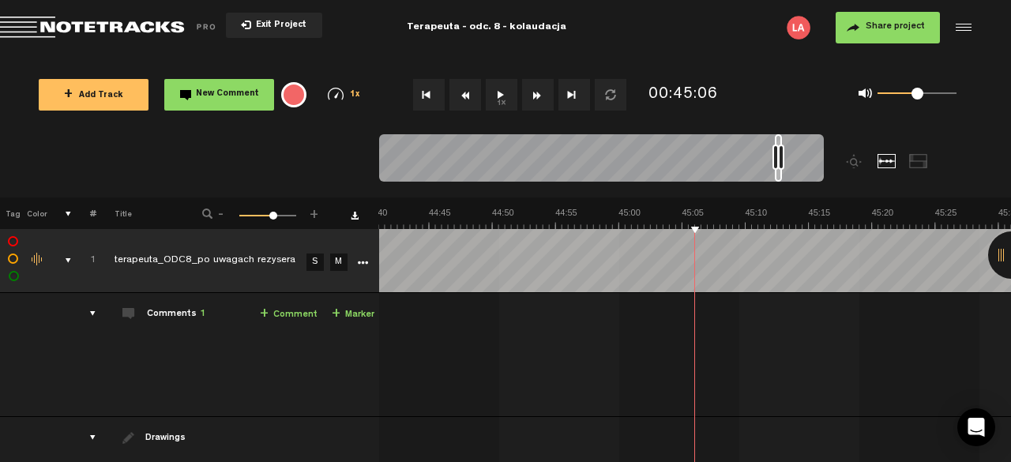
scroll to position [0, 34119]
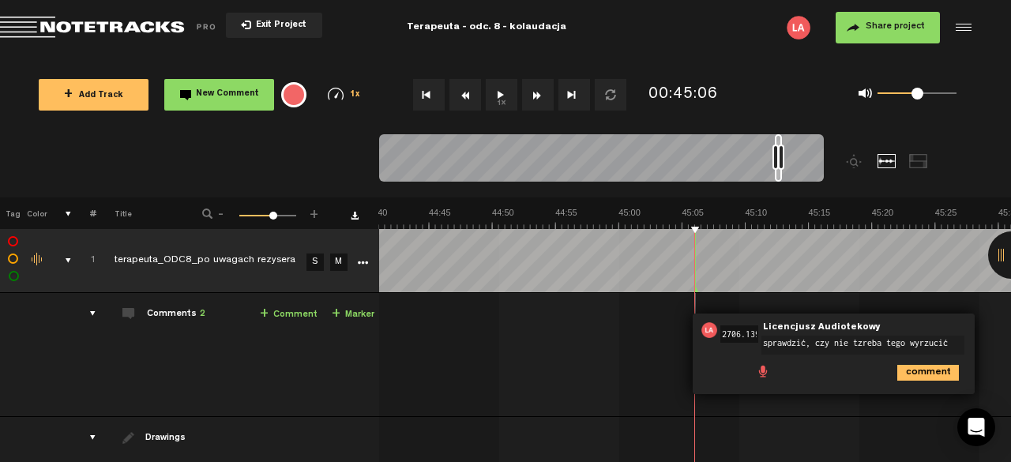
type textarea "sprawdzić, czy nie tzreba tego wyrzucić"
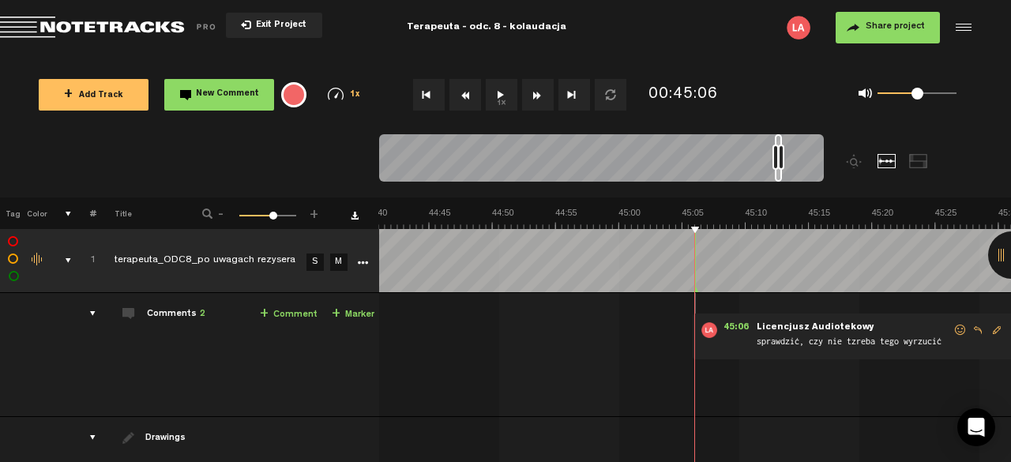
click at [502, 96] on button "1x" at bounding box center [502, 95] width 32 height 32
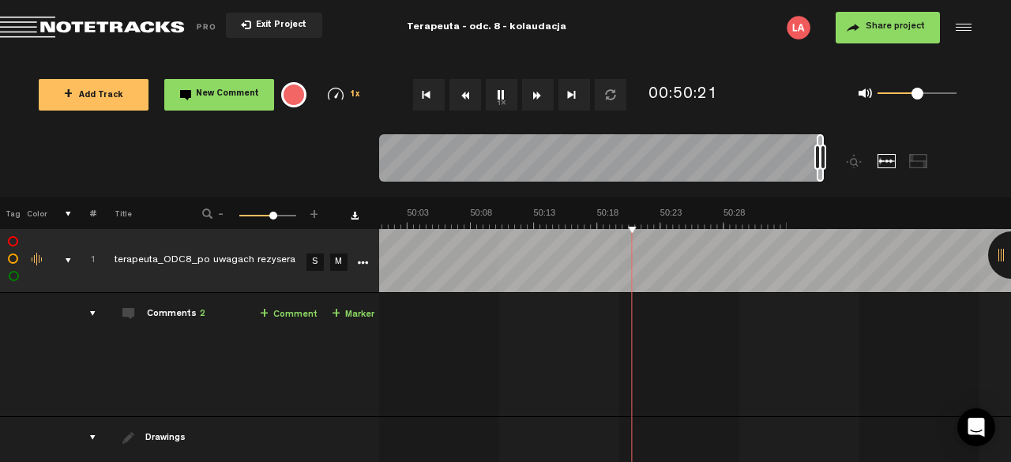
scroll to position [0, 38000]
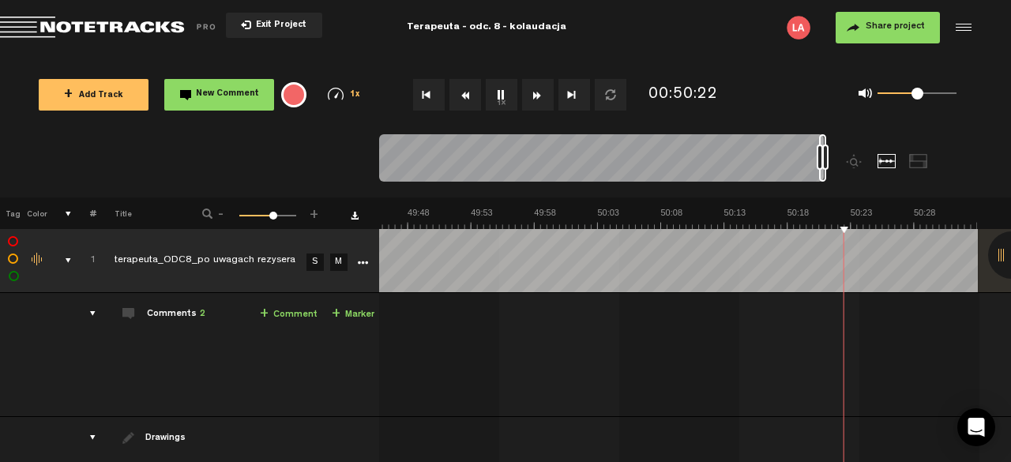
click at [303, 313] on link "+ Comment" at bounding box center [289, 315] width 58 height 18
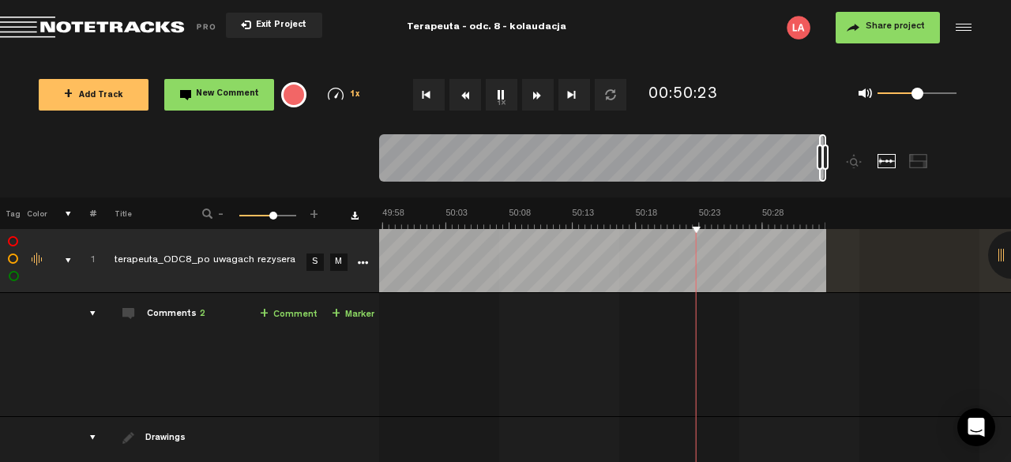
scroll to position [0, 38152]
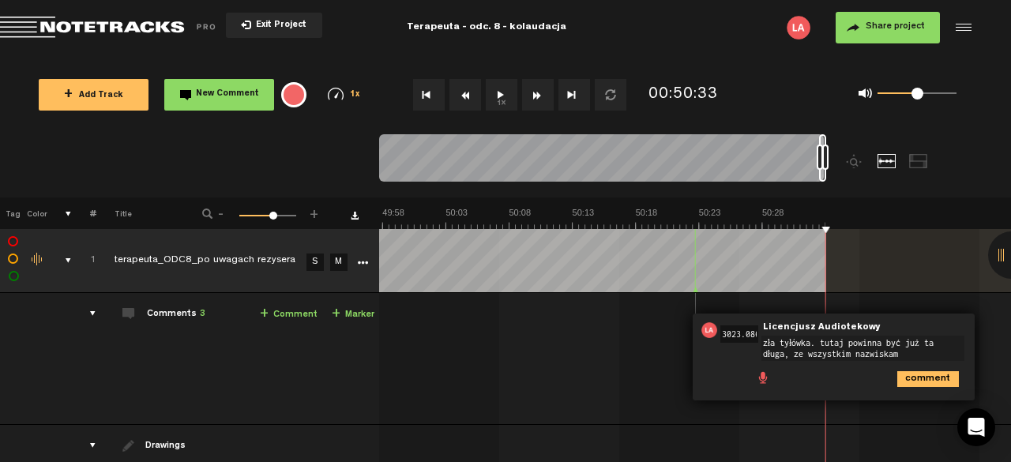
type textarea "zła tyłówka. tutaj powinna być już ta długa, ze wszystkim nazwiskami"
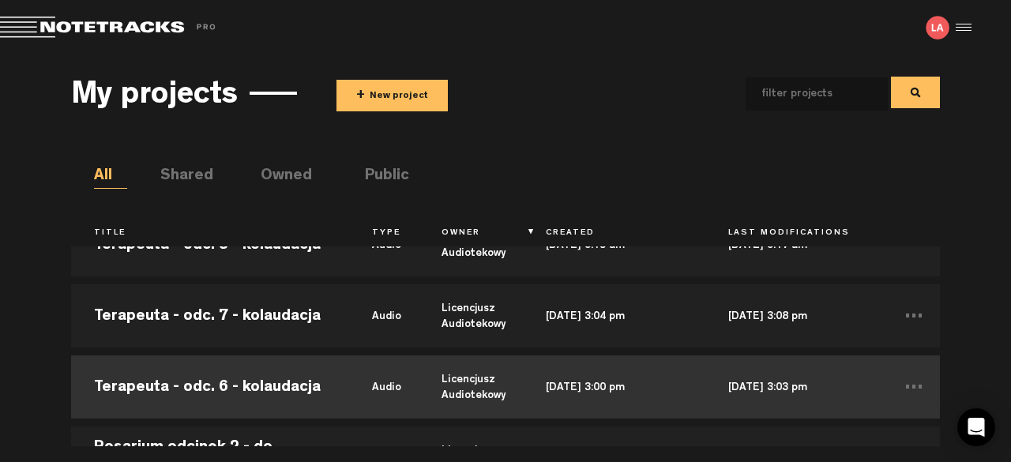
scroll to position [111, 0]
click at [232, 389] on td "Terapeuta - odc. 6 - kolaudacja" at bounding box center [210, 387] width 278 height 71
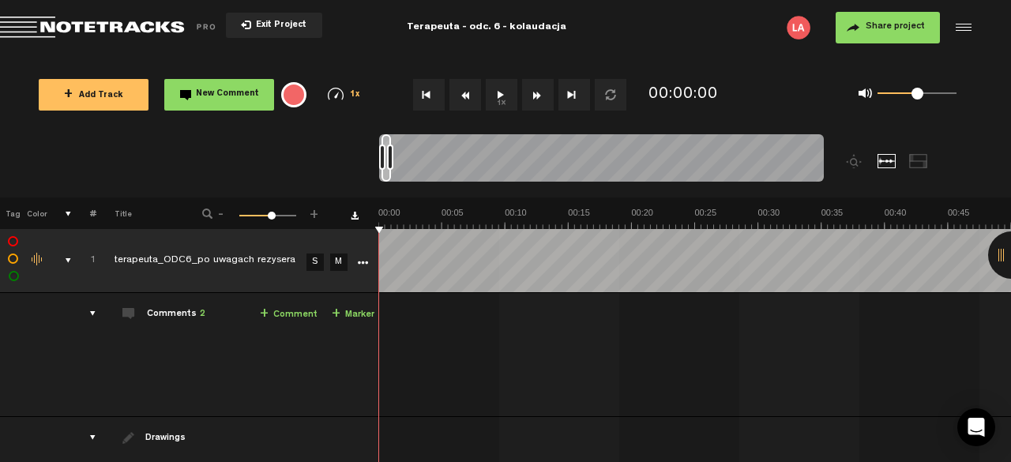
click at [1003, 255] on div at bounding box center [1011, 254] width 47 height 47
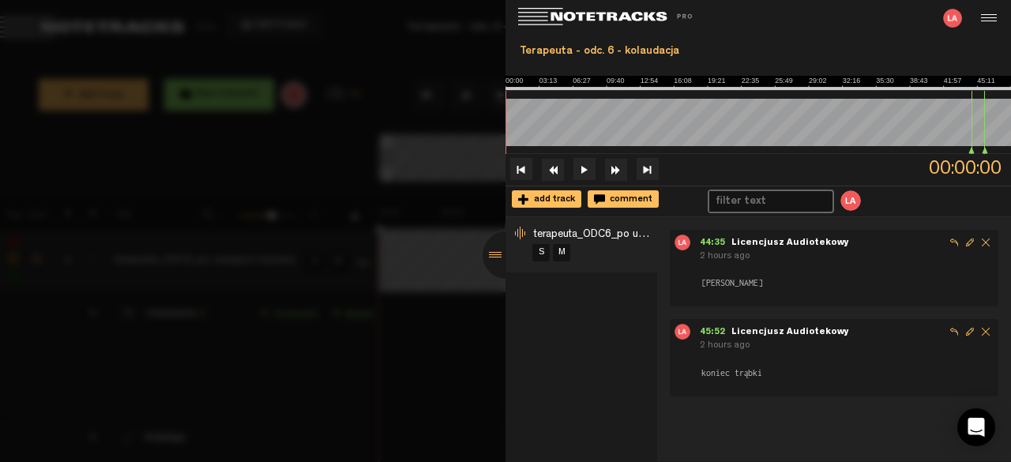
click at [495, 250] on div at bounding box center [506, 254] width 47 height 47
